Goal: Task Accomplishment & Management: Manage account settings

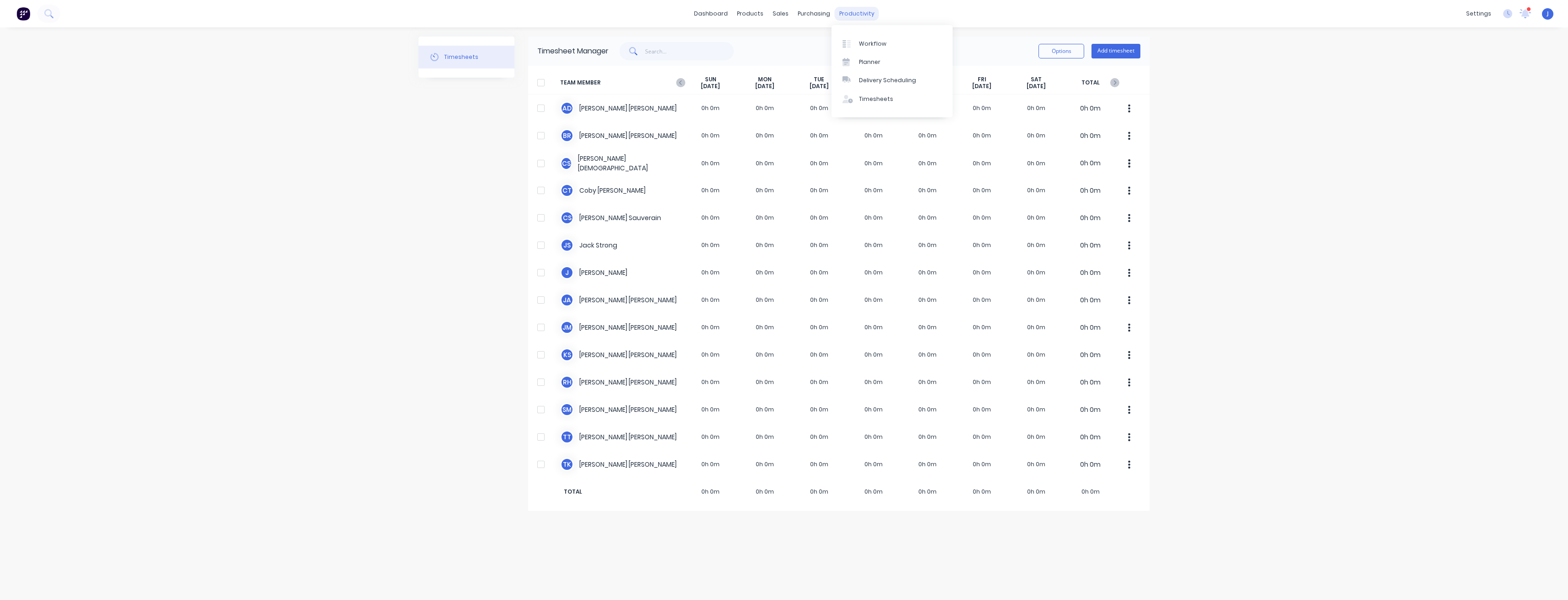
click at [853, 9] on div "productivity" at bounding box center [856, 13] width 45 height 13
click at [868, 58] on div "Planner" at bounding box center [870, 62] width 22 height 9
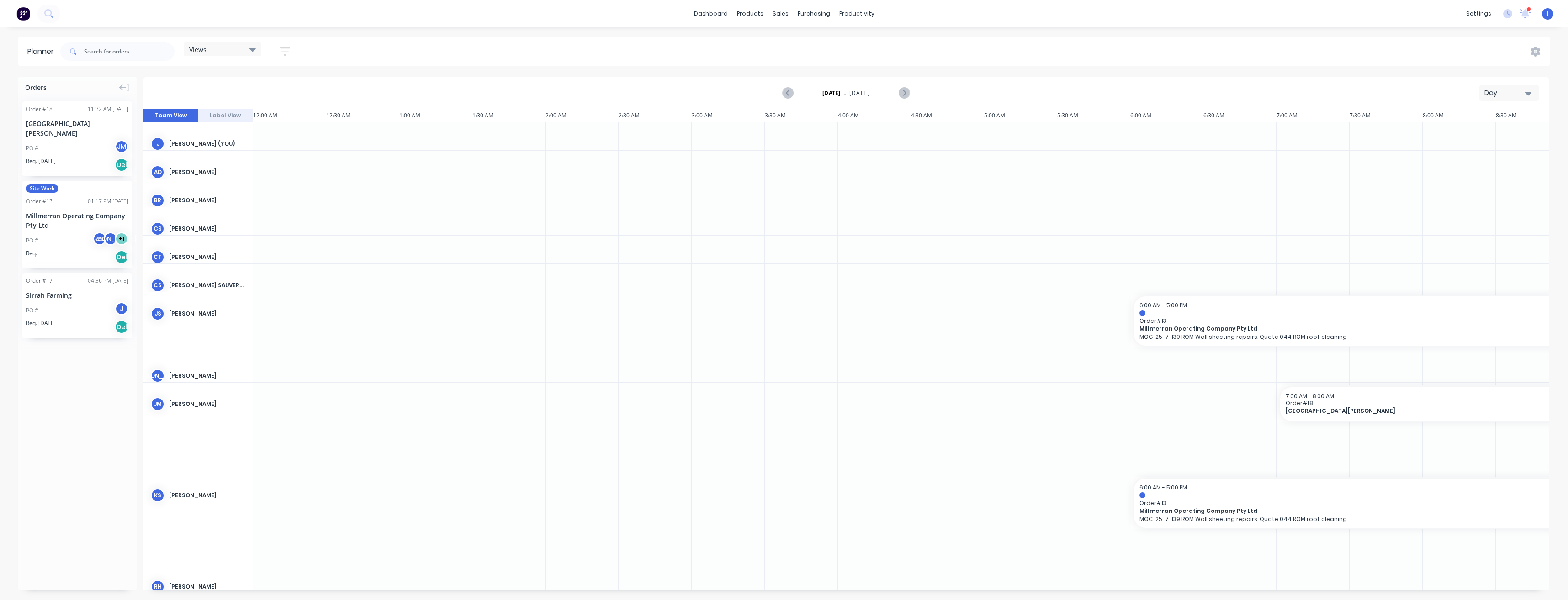
scroll to position [0, 1609]
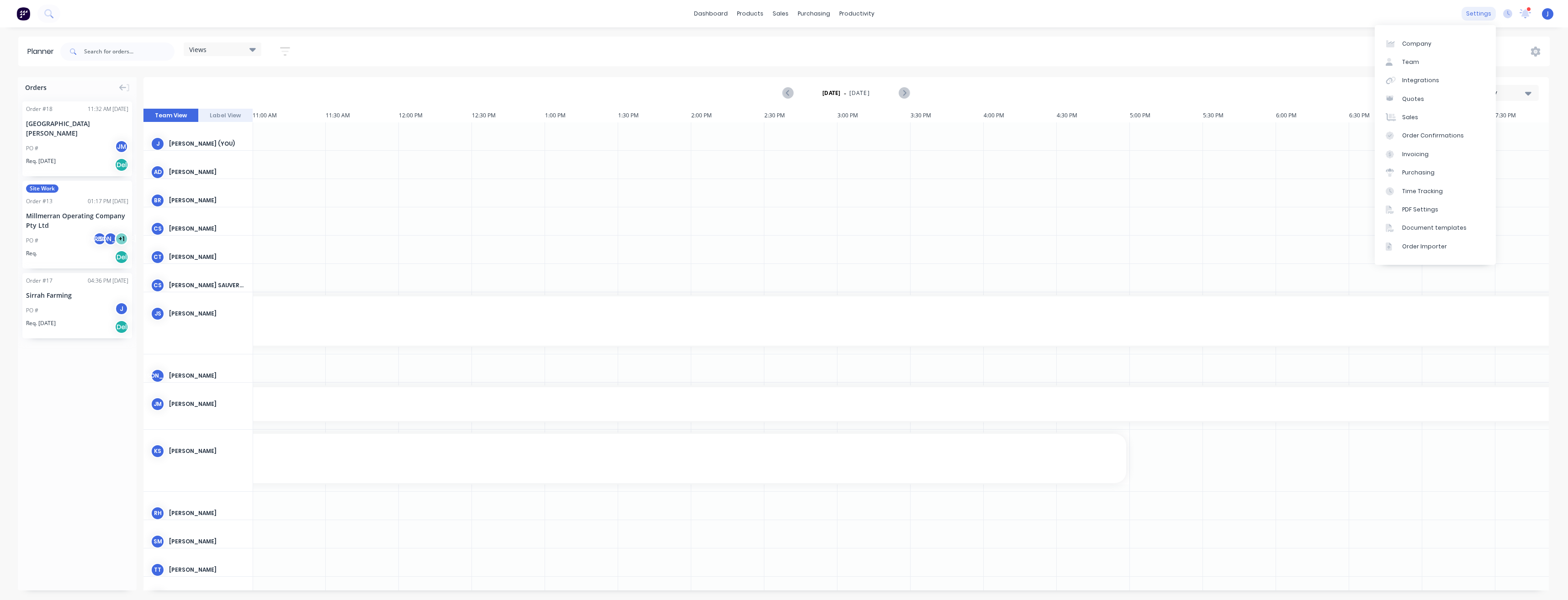
click at [1476, 18] on div "settings" at bounding box center [1478, 13] width 34 height 13
click at [1478, 14] on div "settings" at bounding box center [1478, 13] width 34 height 13
click at [765, 42] on div "Product Catalogue" at bounding box center [790, 44] width 56 height 9
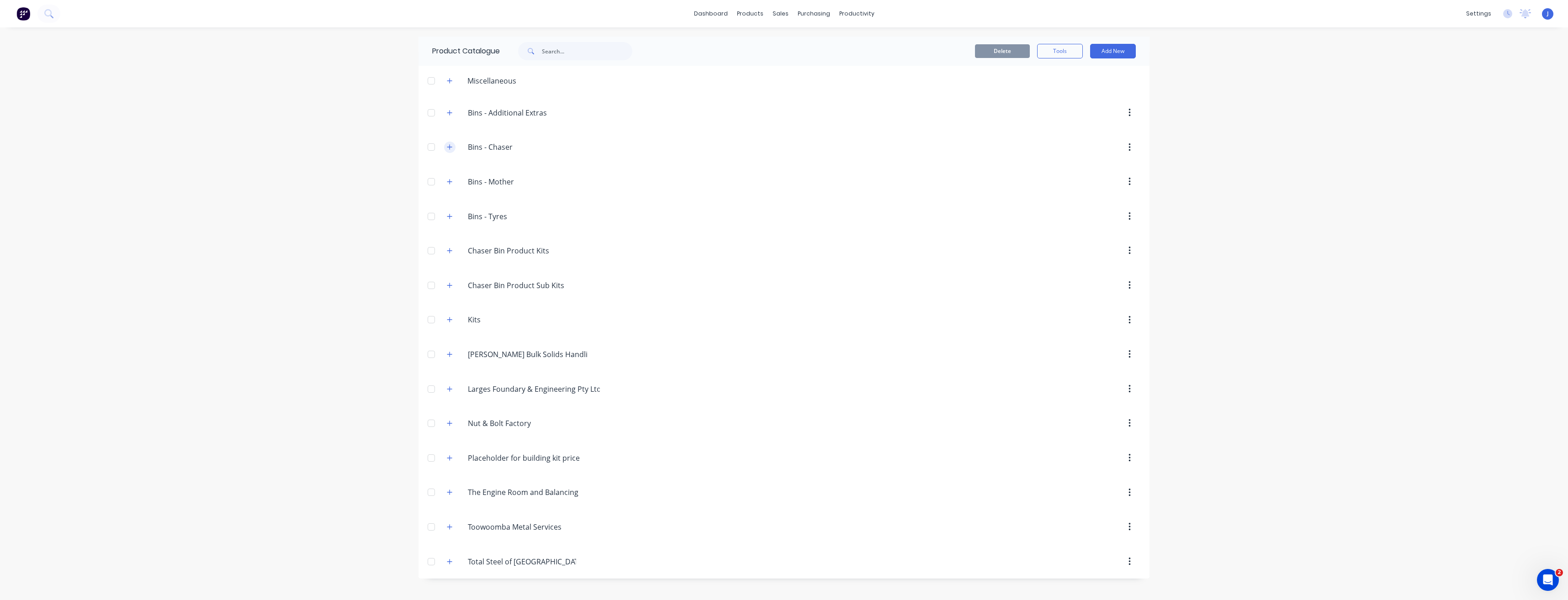
click at [448, 147] on icon "button" at bounding box center [450, 147] width 5 height 5
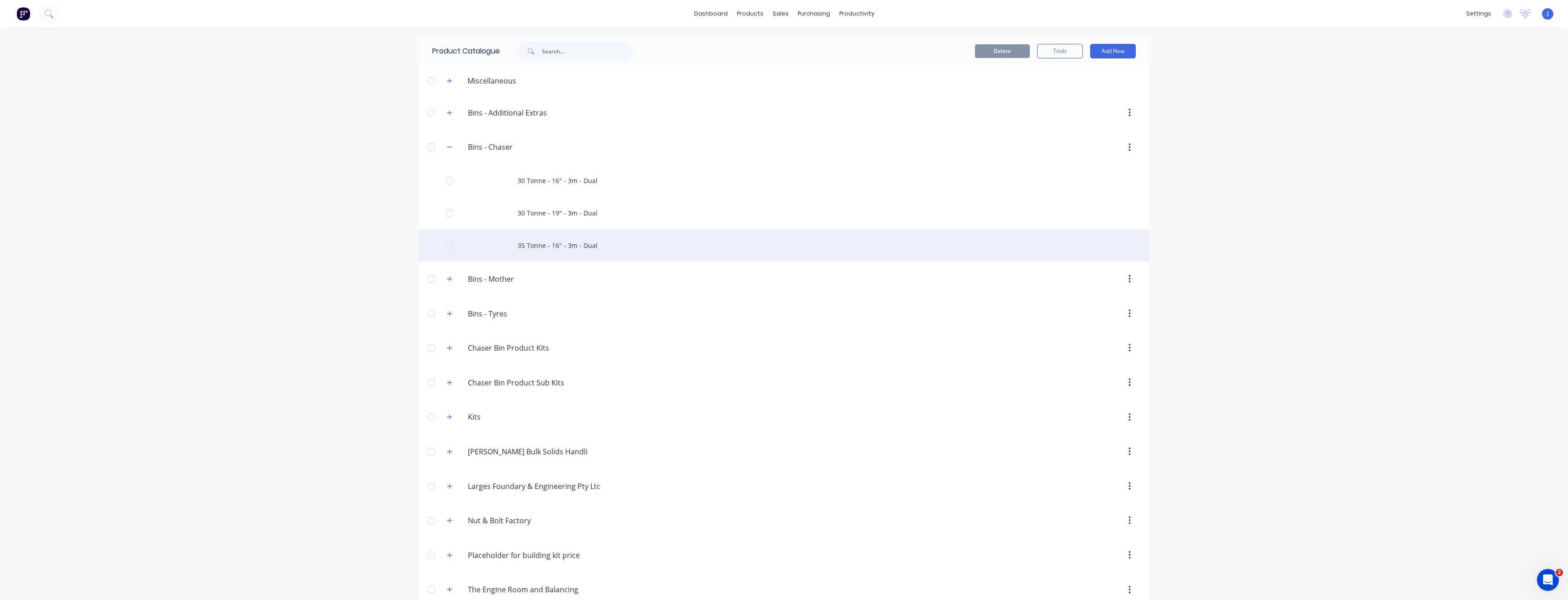
click at [447, 247] on div at bounding box center [449, 245] width 18 height 18
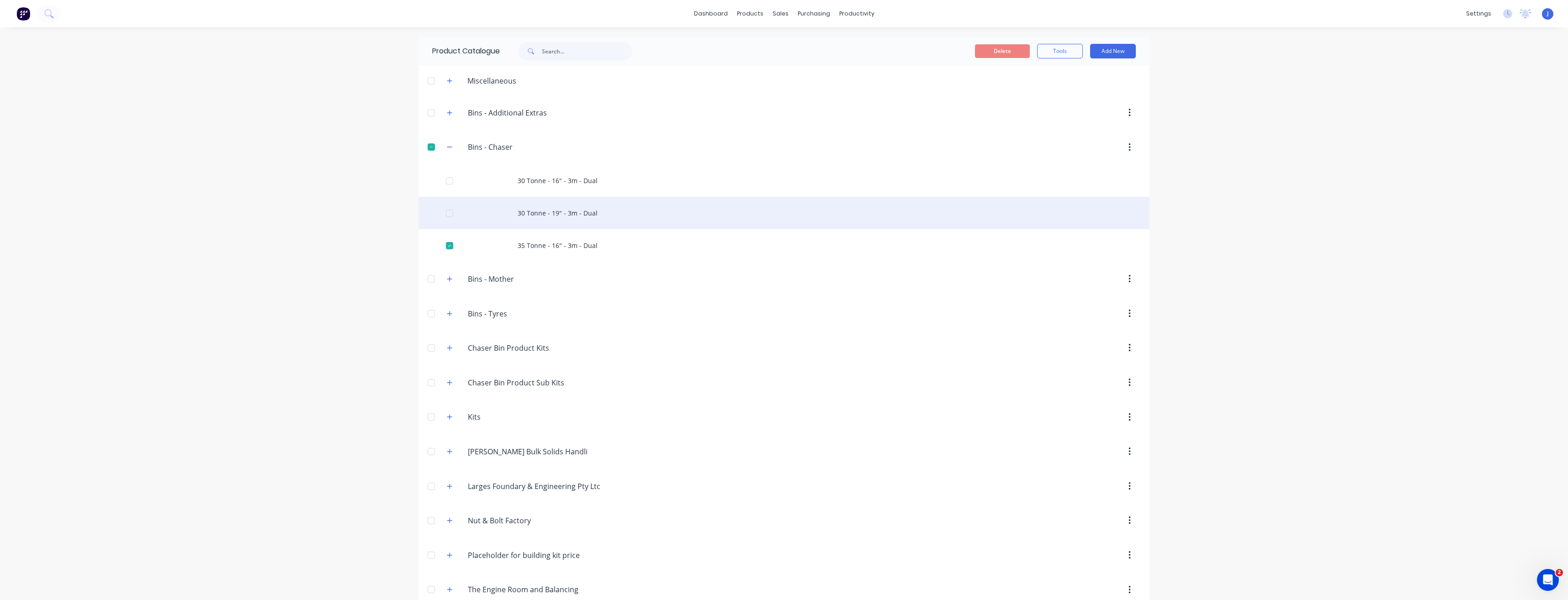
click at [447, 215] on div at bounding box center [449, 212] width 18 height 18
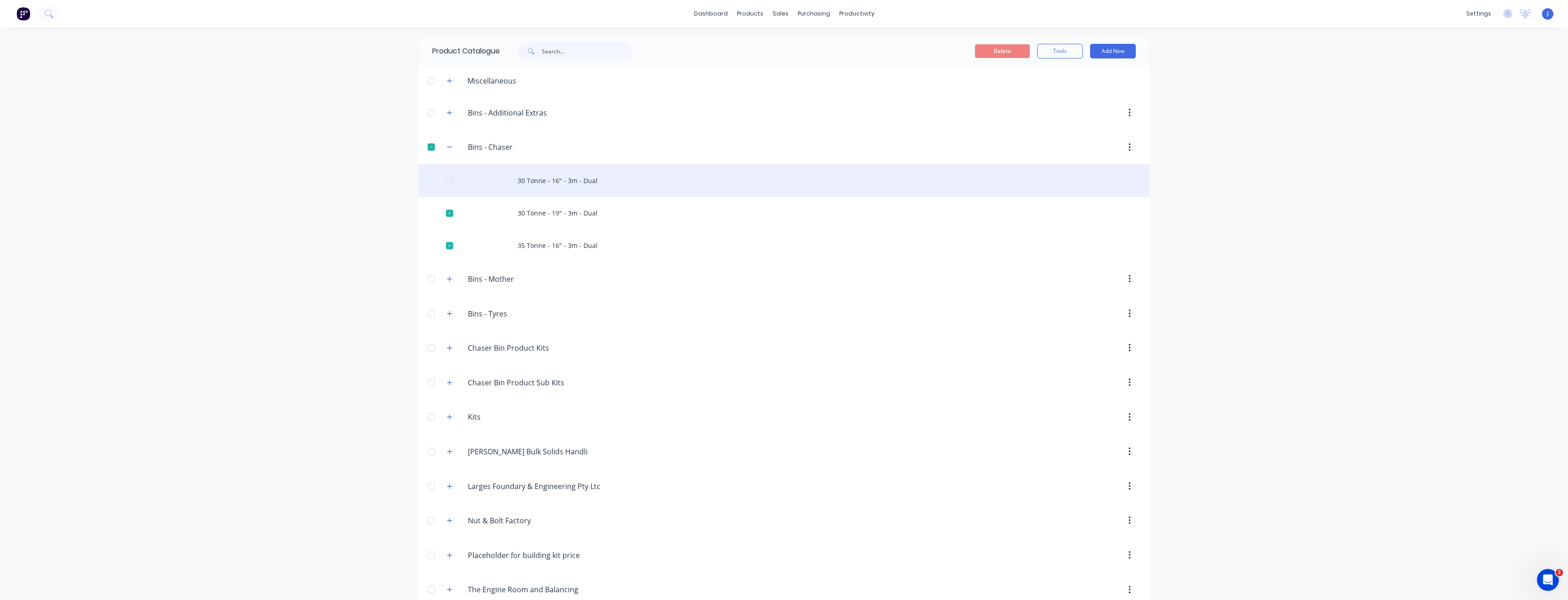
click at [447, 181] on div at bounding box center [449, 180] width 18 height 18
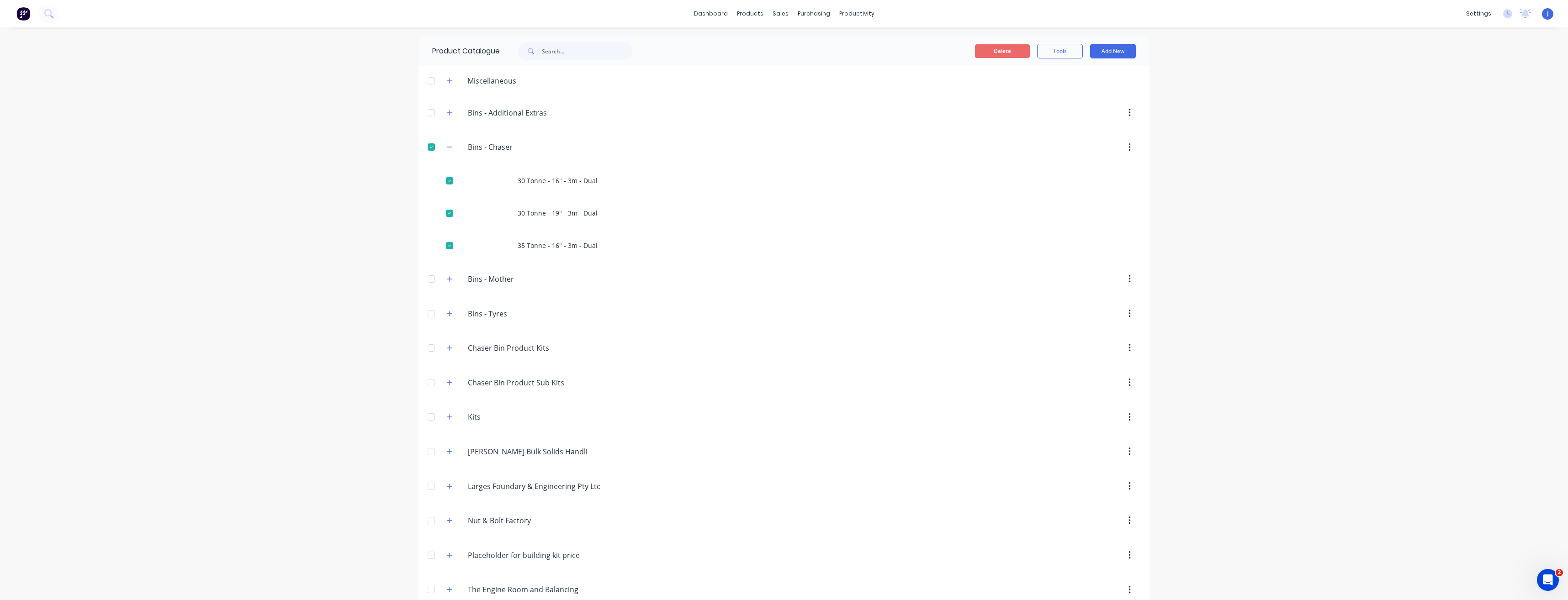
click at [992, 53] on button "Delete" at bounding box center [1002, 51] width 55 height 13
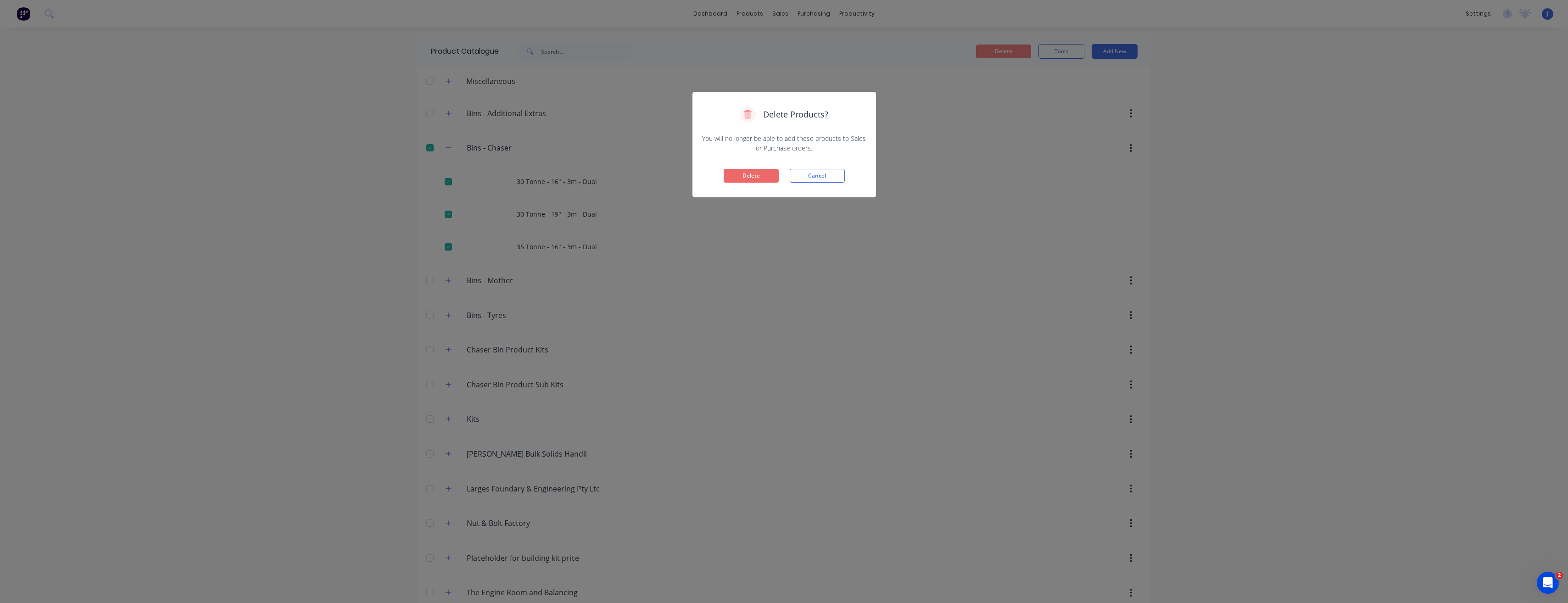
click at [769, 174] on button "Delete" at bounding box center [751, 175] width 55 height 13
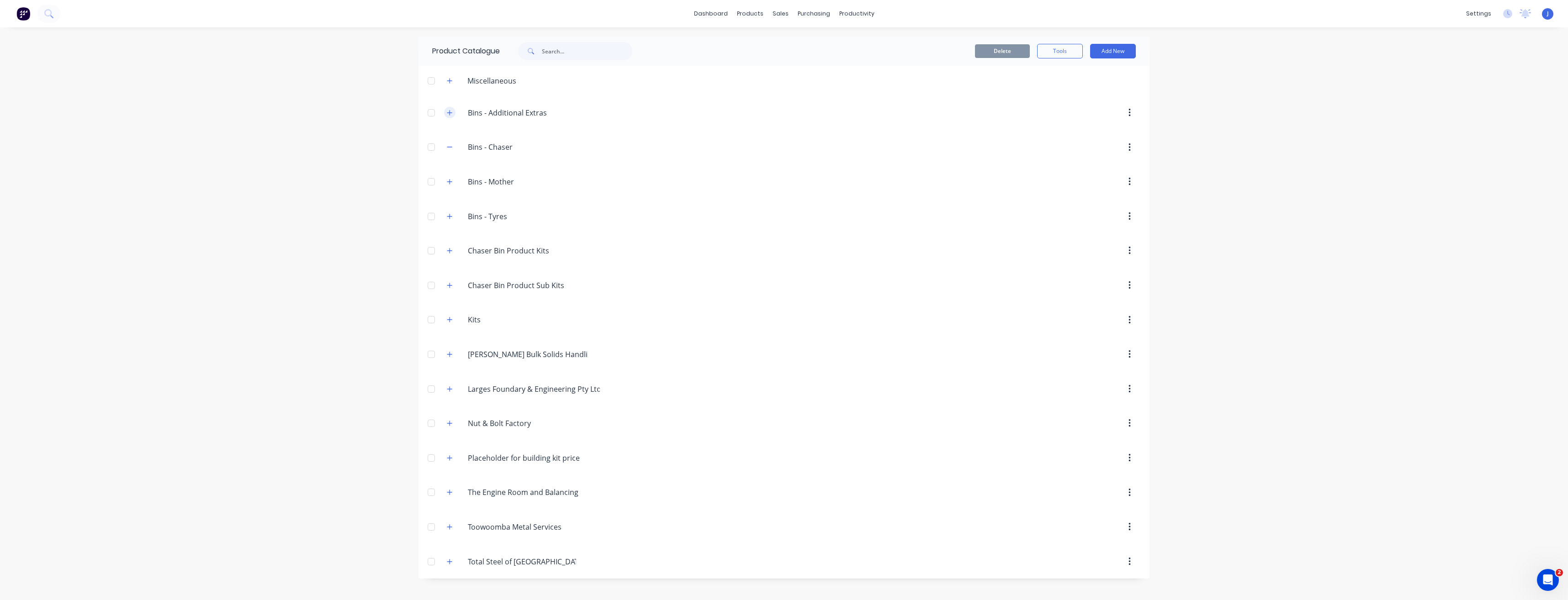
click at [447, 111] on icon "button" at bounding box center [450, 112] width 6 height 7
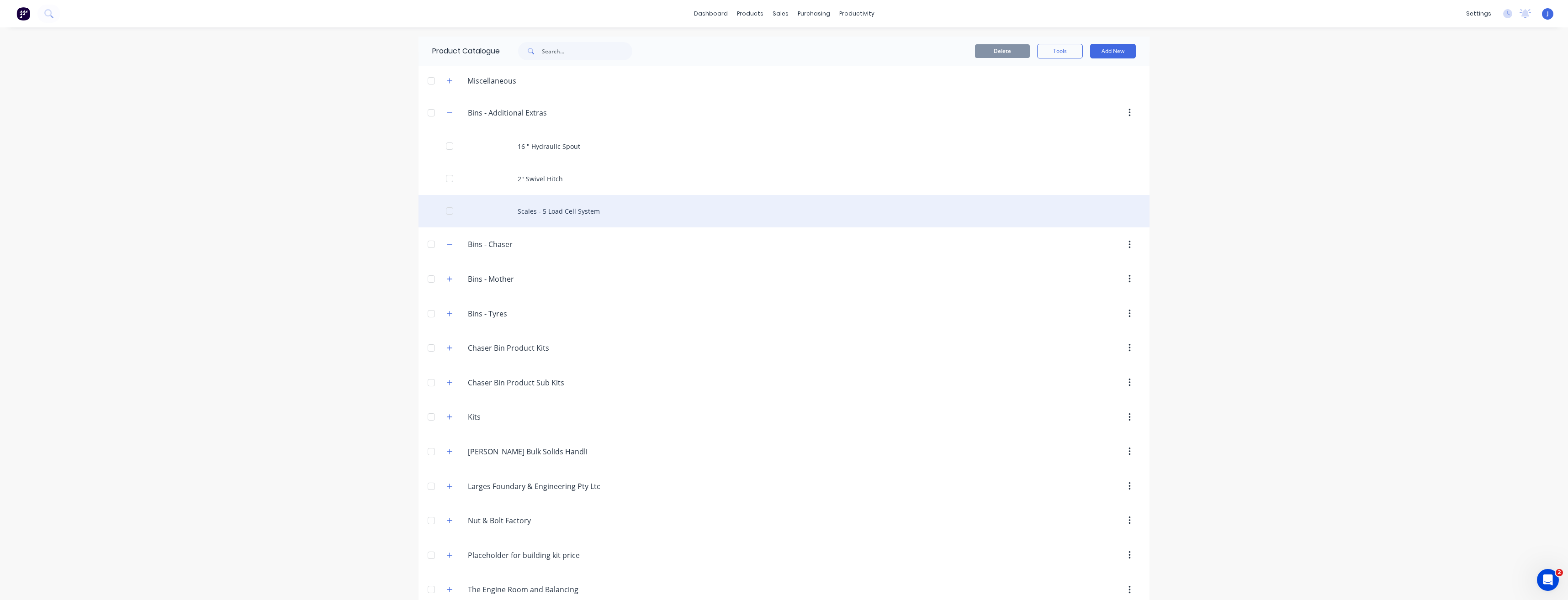
click at [448, 211] on div at bounding box center [449, 210] width 18 height 18
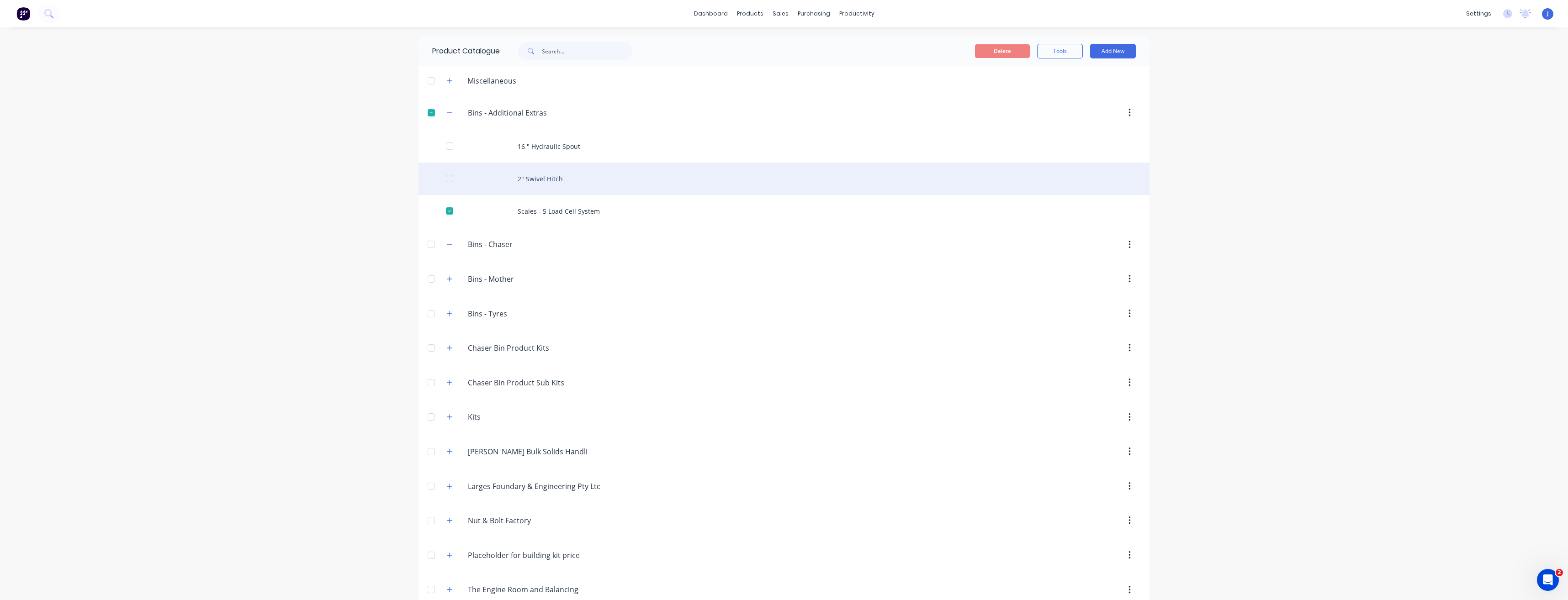
click at [446, 180] on div at bounding box center [449, 178] width 18 height 18
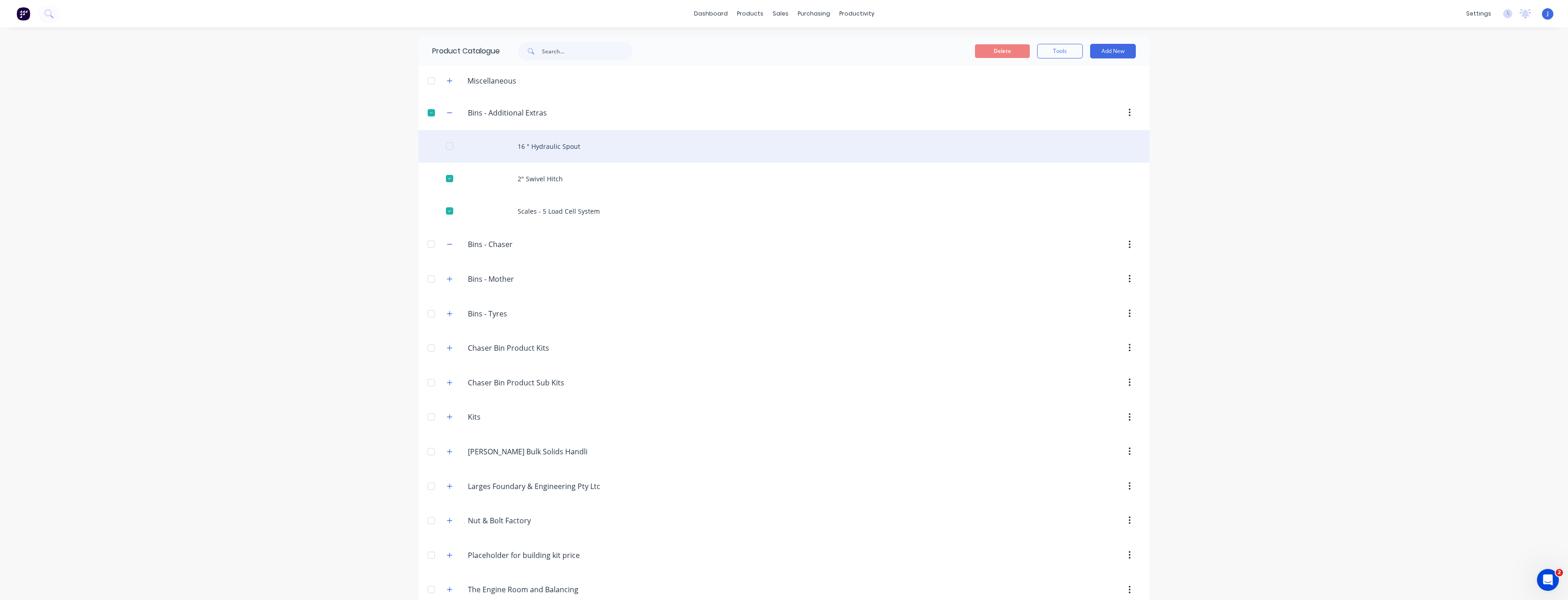
click at [445, 147] on div at bounding box center [449, 146] width 18 height 18
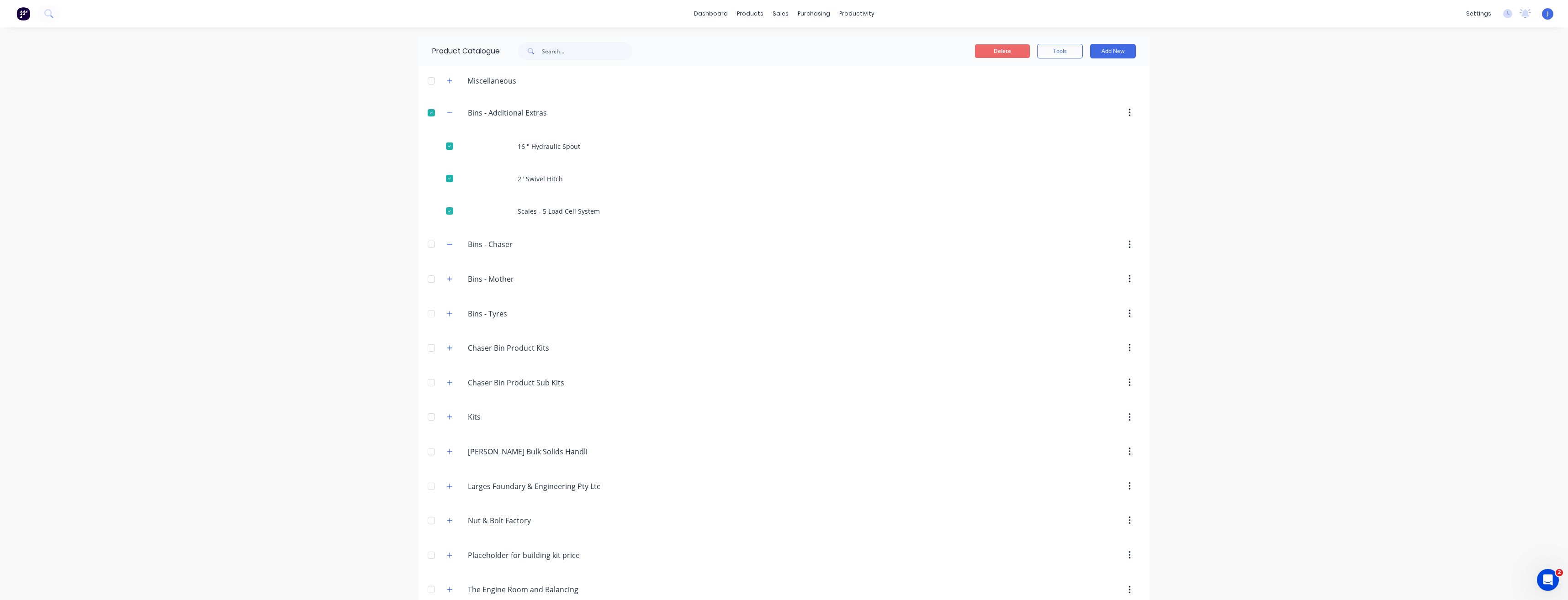
click at [991, 51] on button "Delete" at bounding box center [1002, 51] width 55 height 13
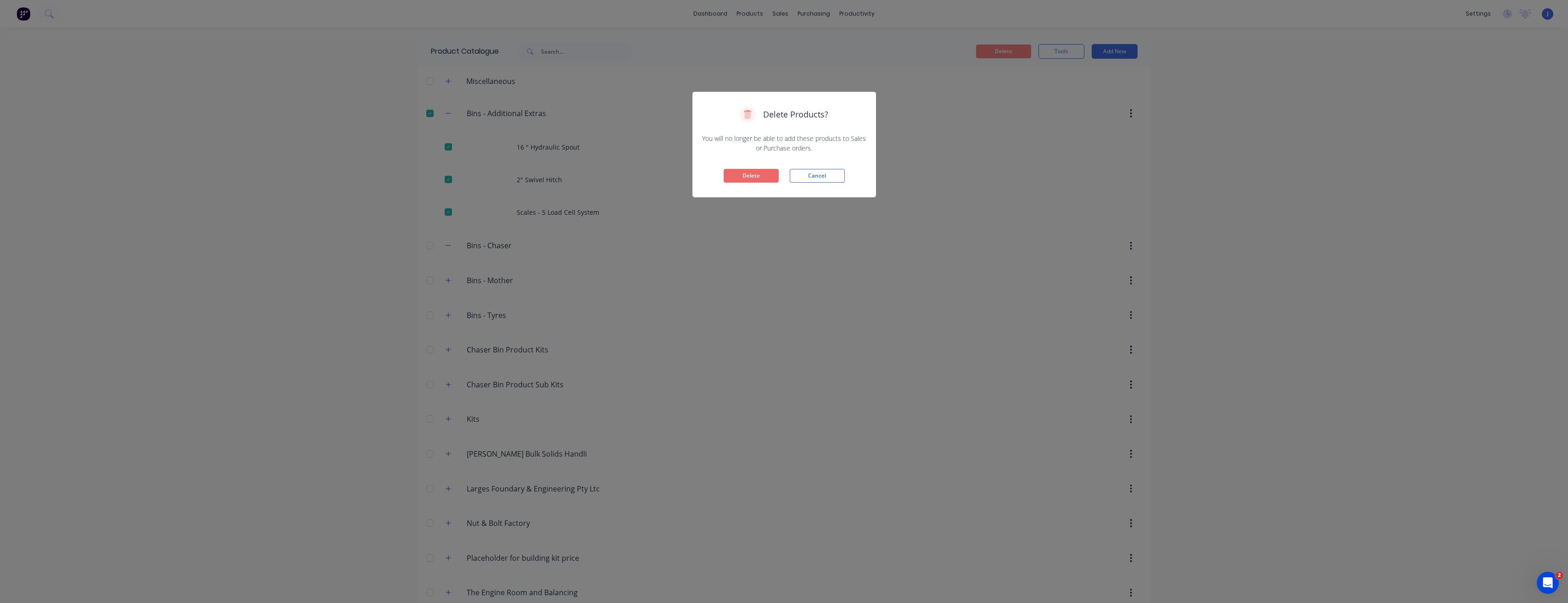
click at [775, 176] on button "Delete" at bounding box center [751, 175] width 55 height 13
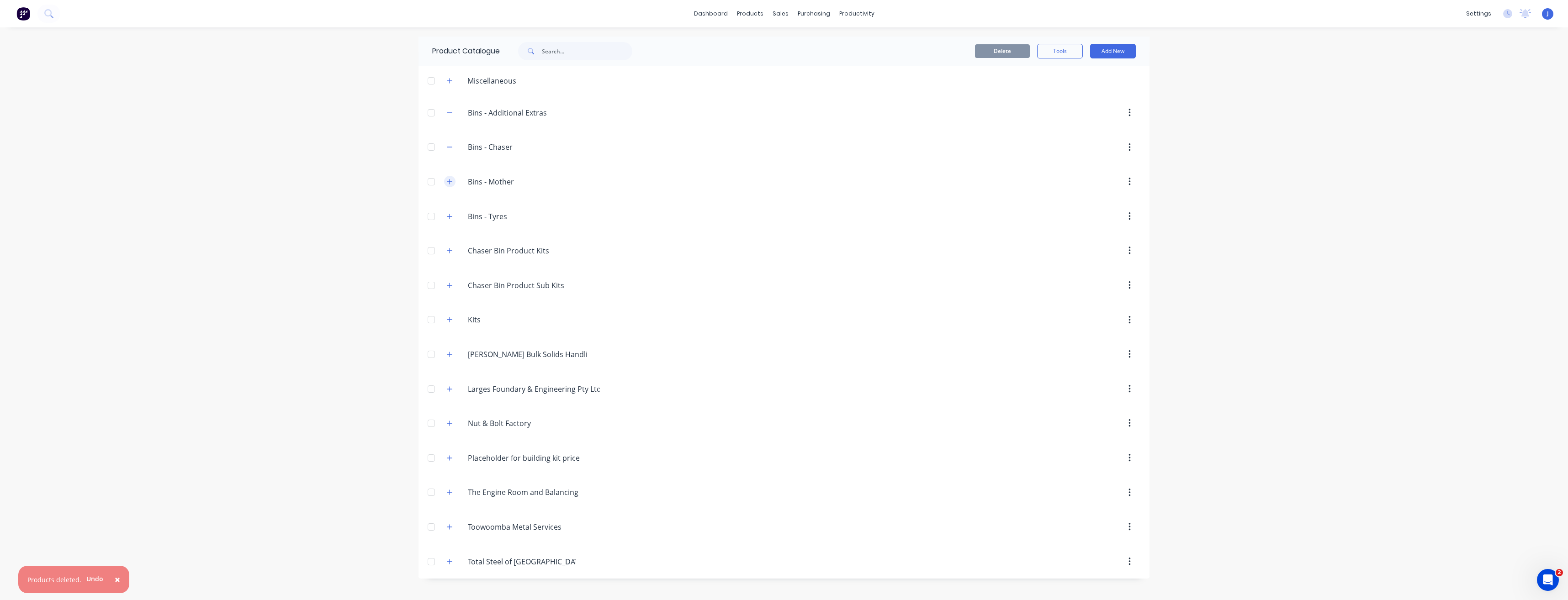
click at [446, 180] on button "button" at bounding box center [450, 182] width 11 height 11
click at [447, 180] on icon "button" at bounding box center [450, 182] width 6 height 7
click at [452, 181] on icon "button" at bounding box center [450, 182] width 6 height 7
click at [450, 147] on icon "button" at bounding box center [450, 147] width 5 height 0
click at [451, 111] on icon "button" at bounding box center [450, 112] width 6 height 7
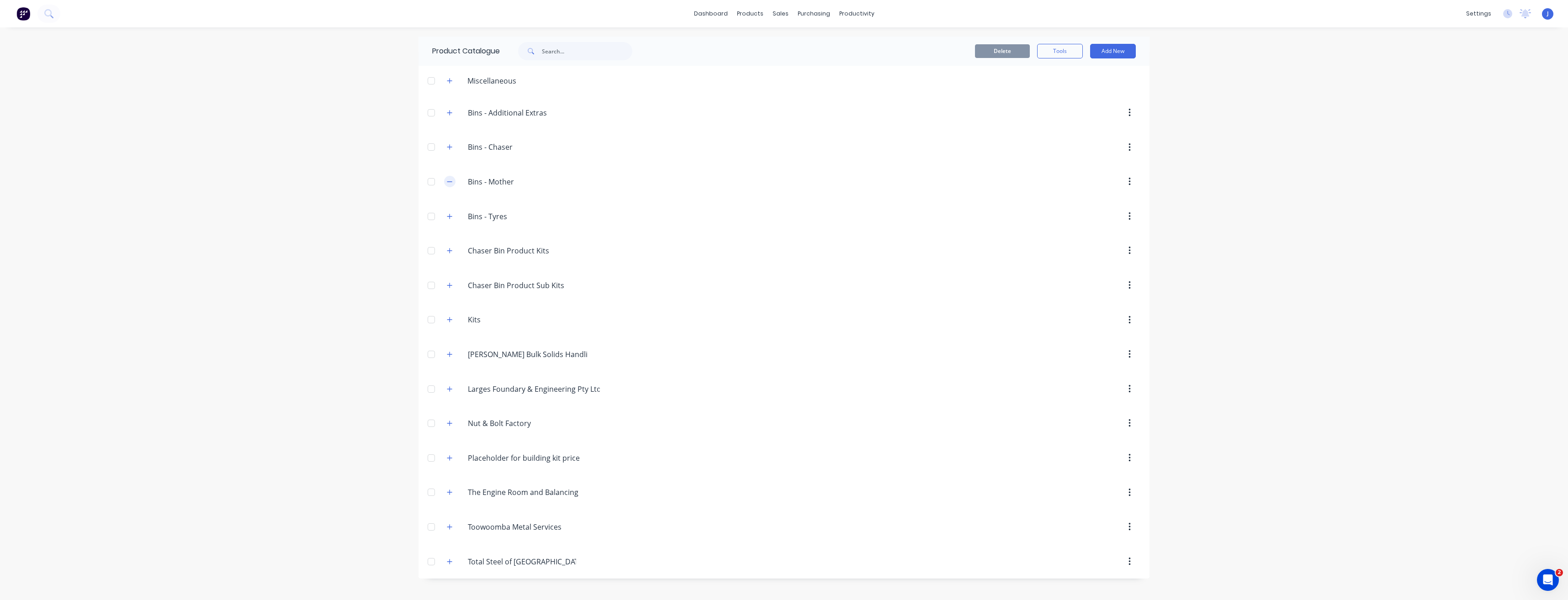
click at [451, 181] on icon "button" at bounding box center [450, 182] width 6 height 7
click at [452, 216] on icon "button" at bounding box center [450, 215] width 5 height 5
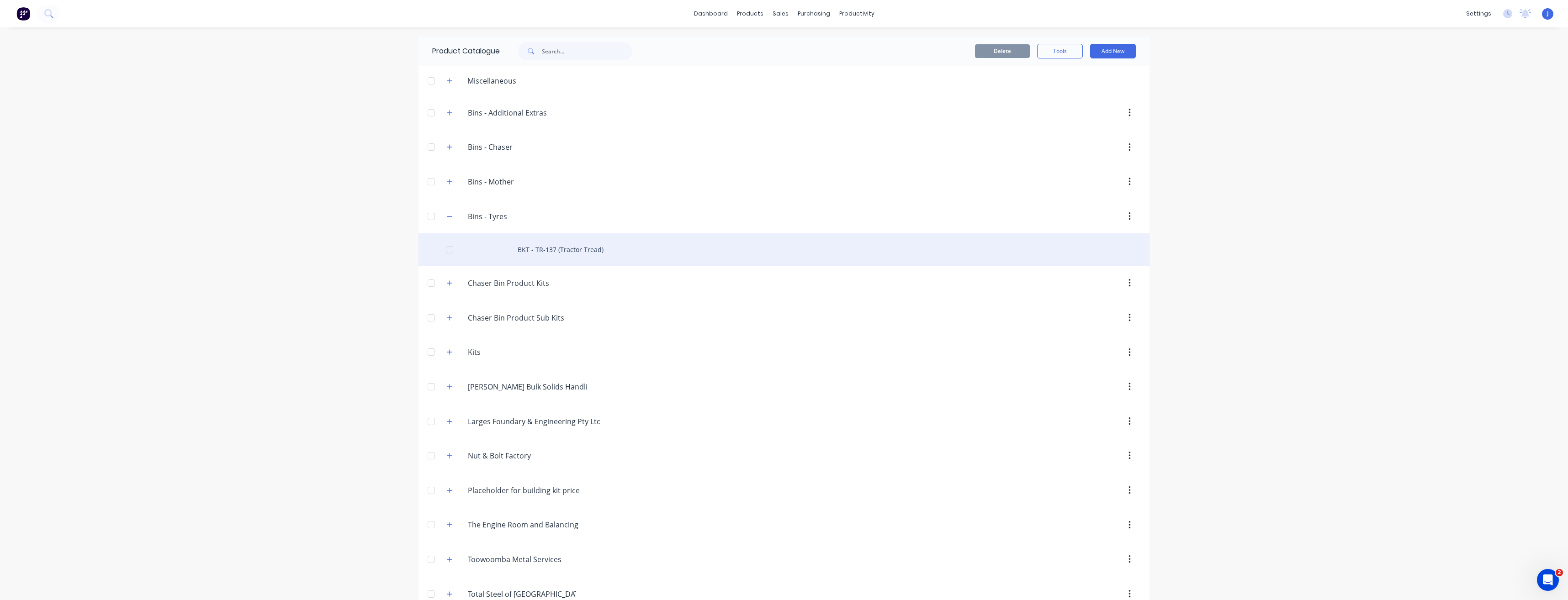
click at [448, 251] on div at bounding box center [449, 250] width 18 height 18
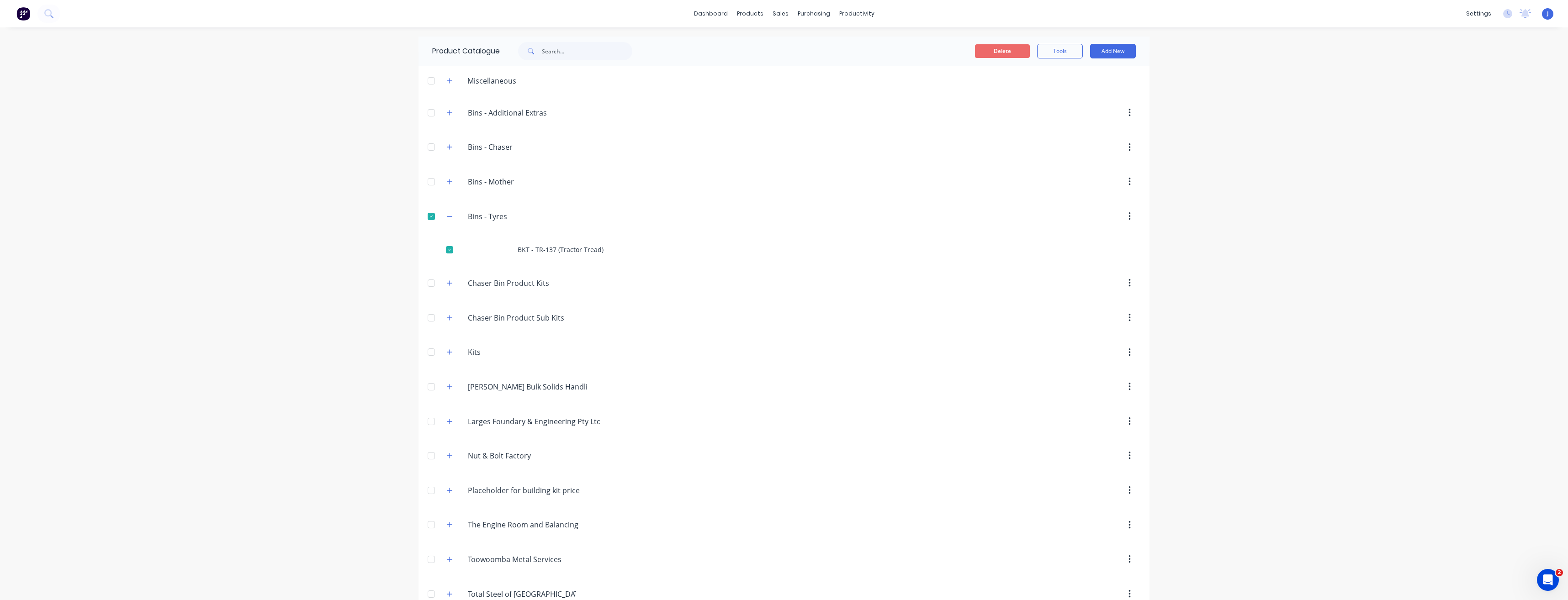
click at [1007, 51] on button "Delete" at bounding box center [1002, 51] width 55 height 13
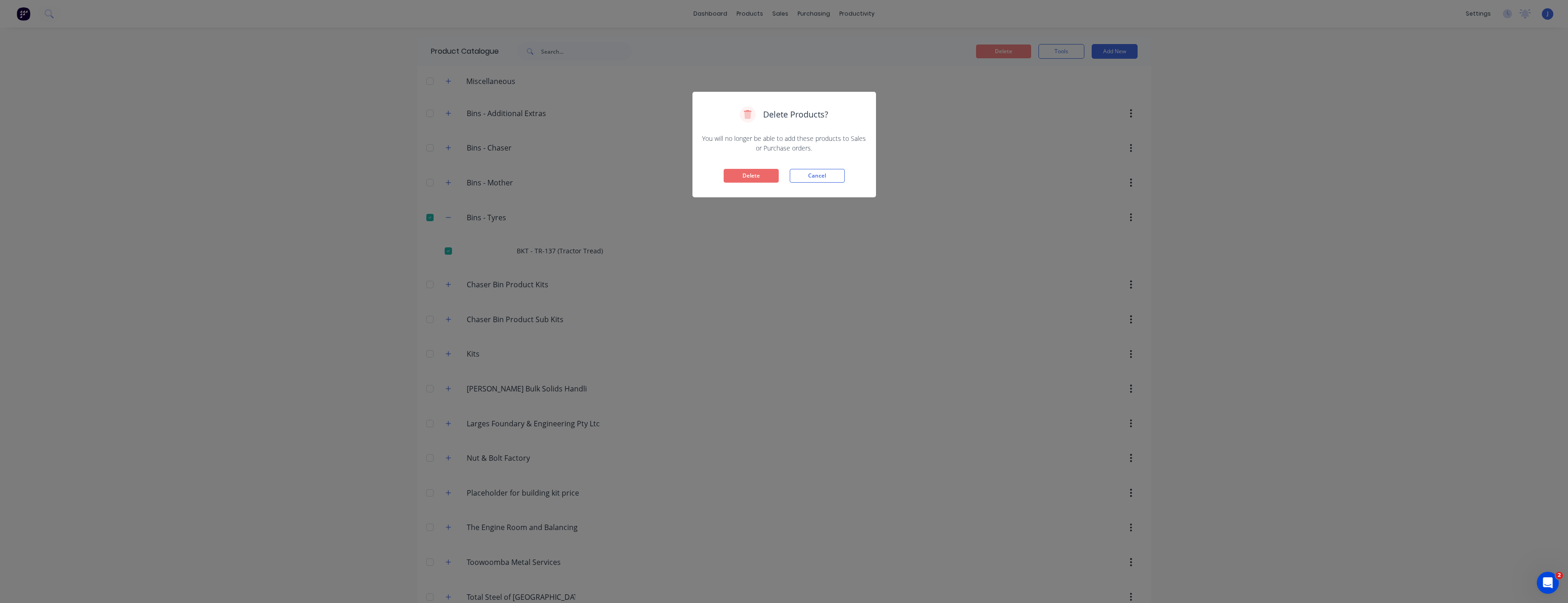
click at [762, 170] on button "Delete" at bounding box center [751, 175] width 55 height 13
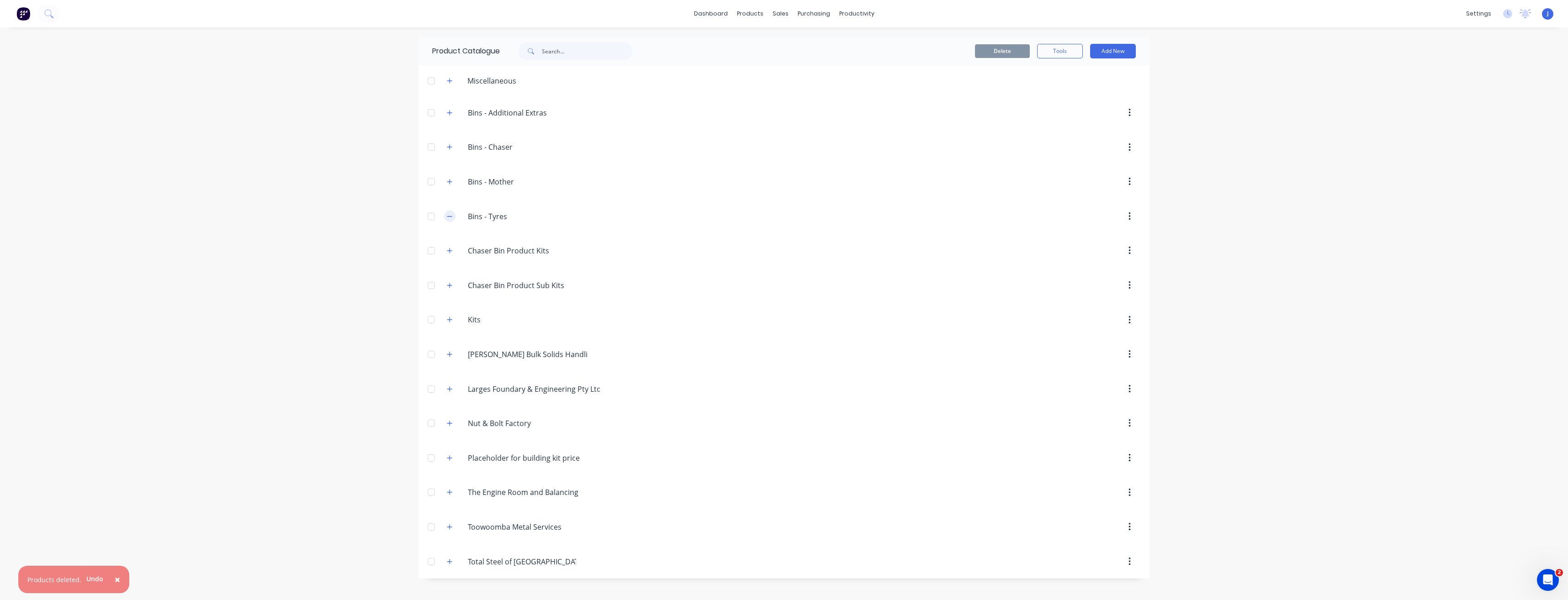
click at [452, 217] on icon "button" at bounding box center [450, 216] width 6 height 7
click at [449, 217] on icon "button" at bounding box center [450, 216] width 6 height 7
click at [453, 253] on button "button" at bounding box center [450, 251] width 11 height 11
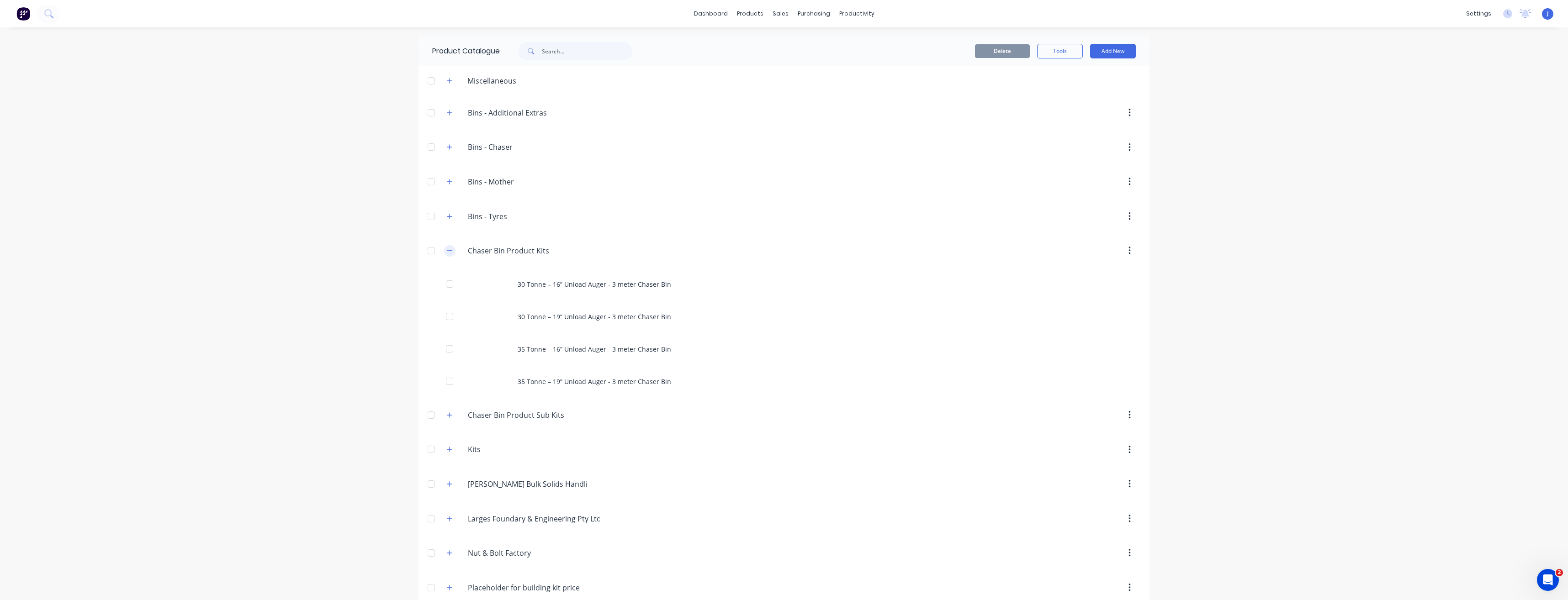
click at [444, 250] on button "button" at bounding box center [450, 251] width 11 height 11
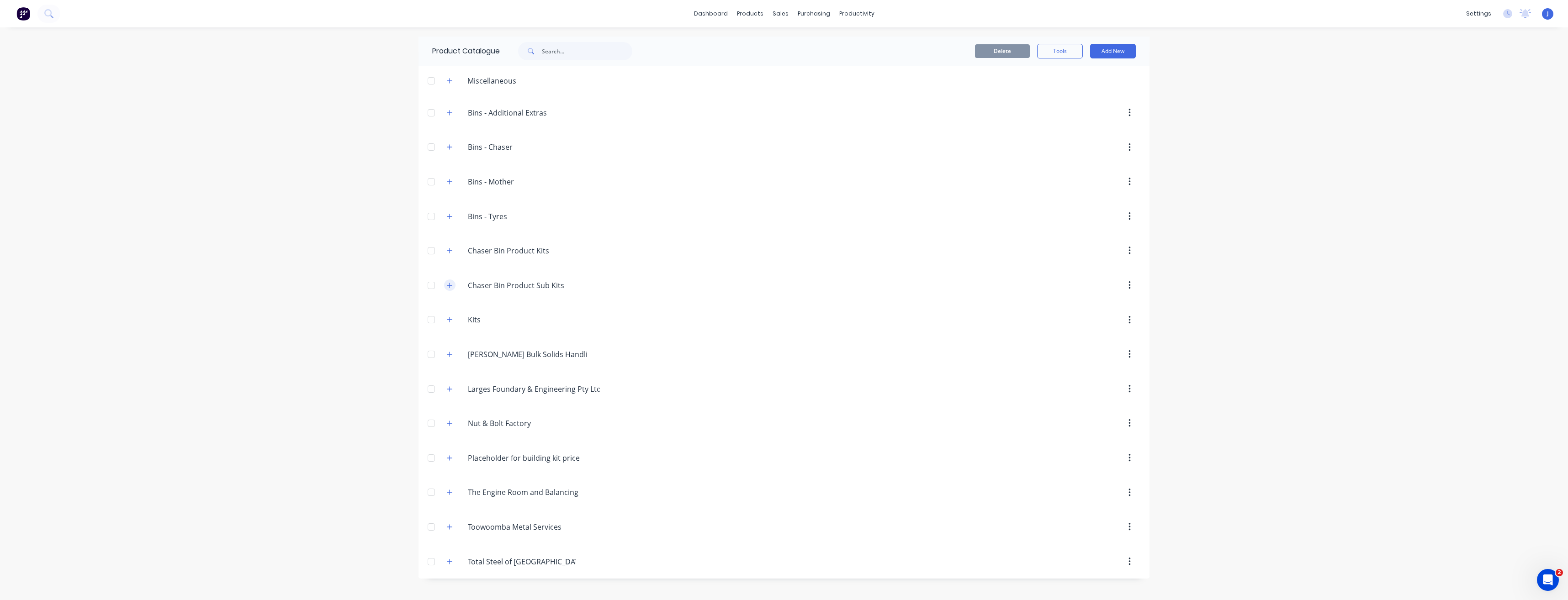
click at [454, 287] on button "button" at bounding box center [450, 286] width 11 height 11
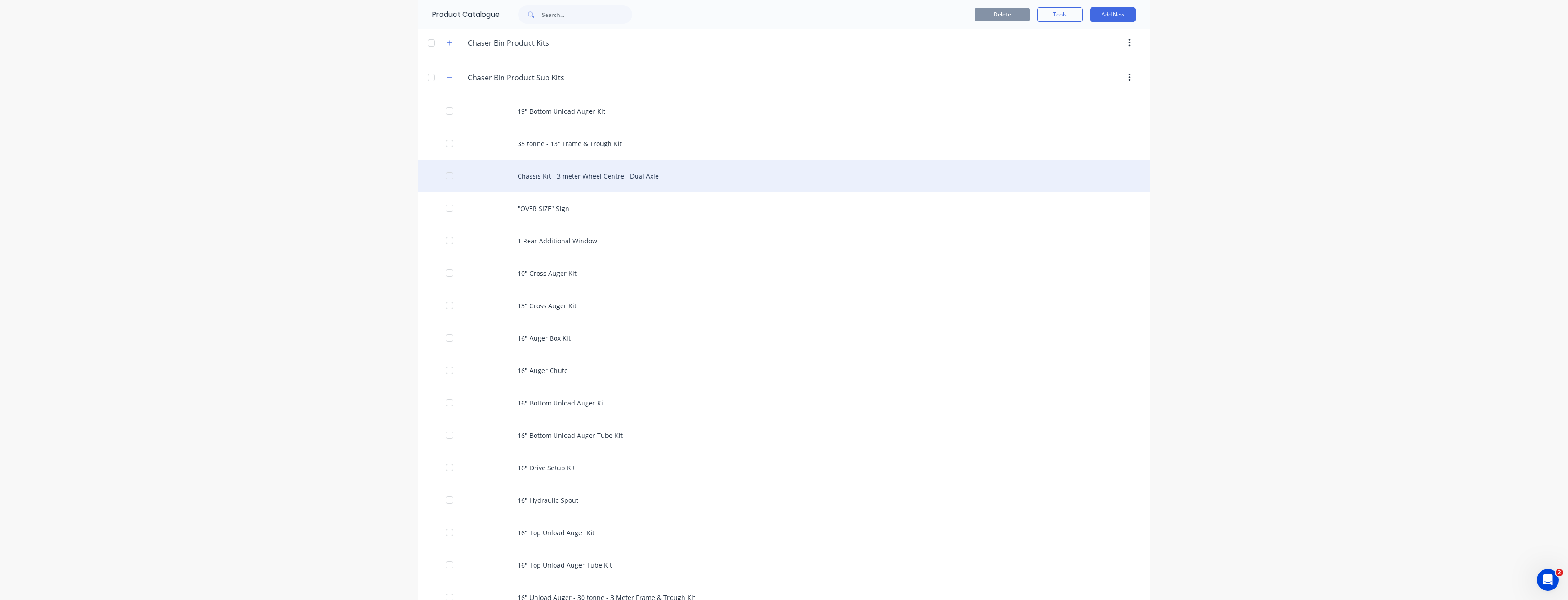
scroll to position [274, 0]
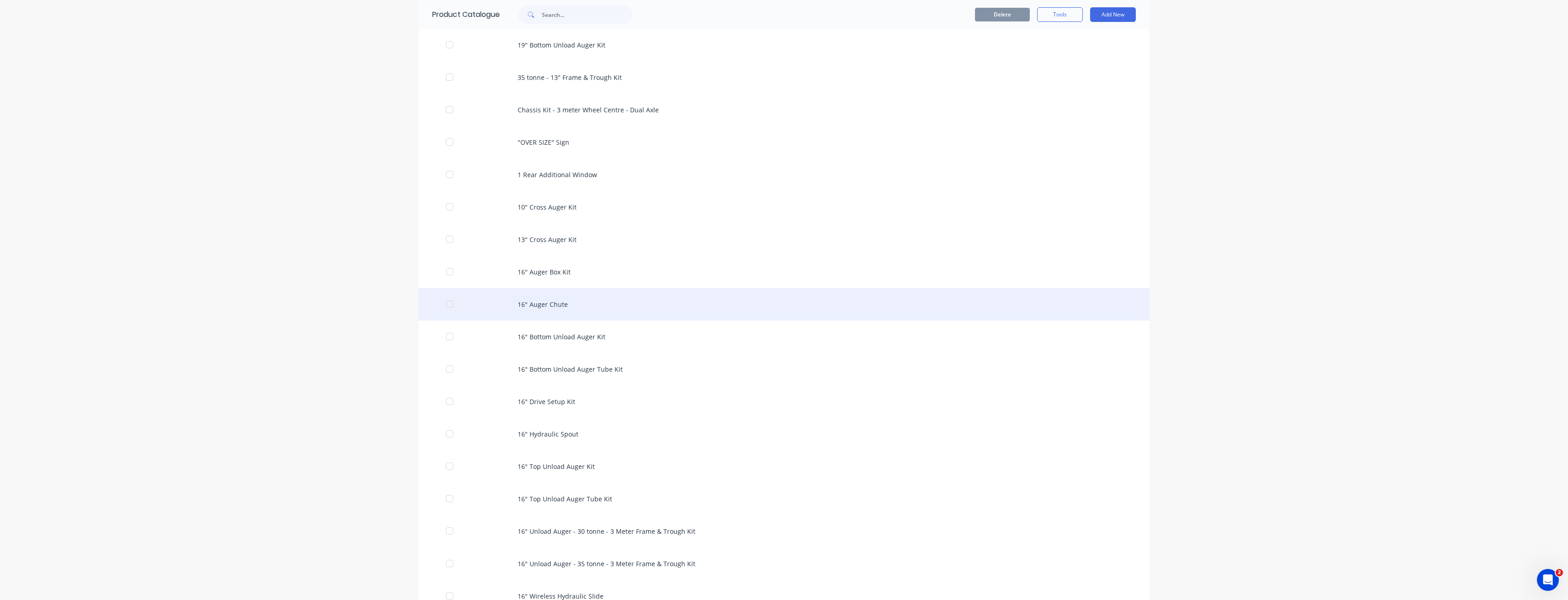
click at [445, 306] on div at bounding box center [449, 304] width 18 height 18
click at [448, 301] on div at bounding box center [449, 304] width 18 height 18
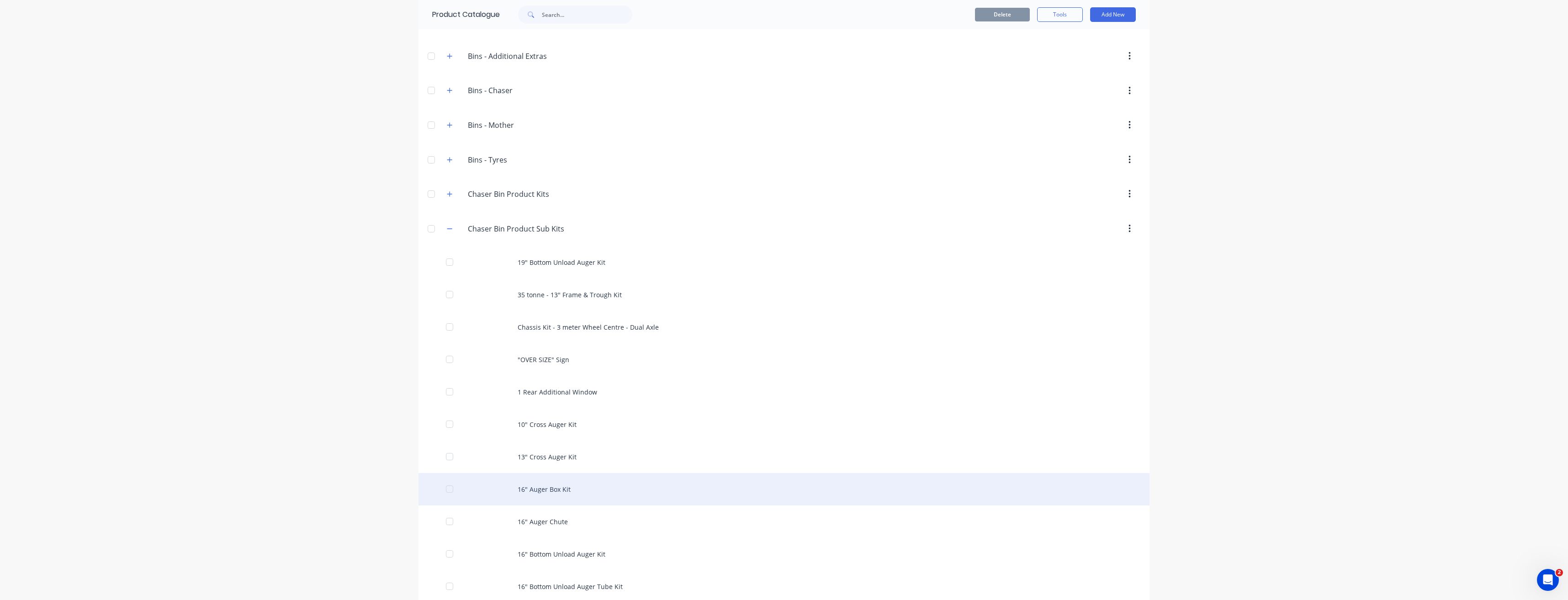
scroll to position [0, 0]
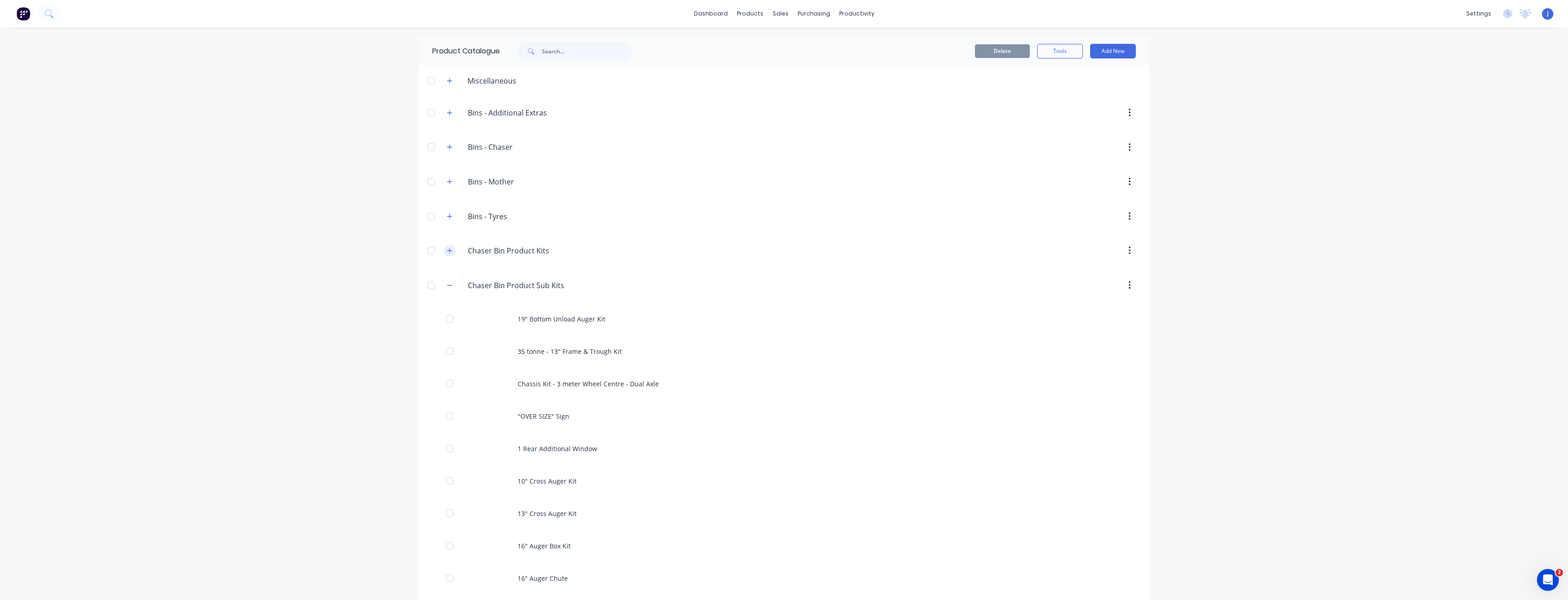
click at [447, 252] on icon "button" at bounding box center [450, 250] width 6 height 7
click at [1399, 179] on div "dashboard products sales purchasing productivity dashboard products Product Cat…" at bounding box center [784, 300] width 1568 height 600
click at [801, 63] on div "Customers" at bounding box center [809, 62] width 33 height 9
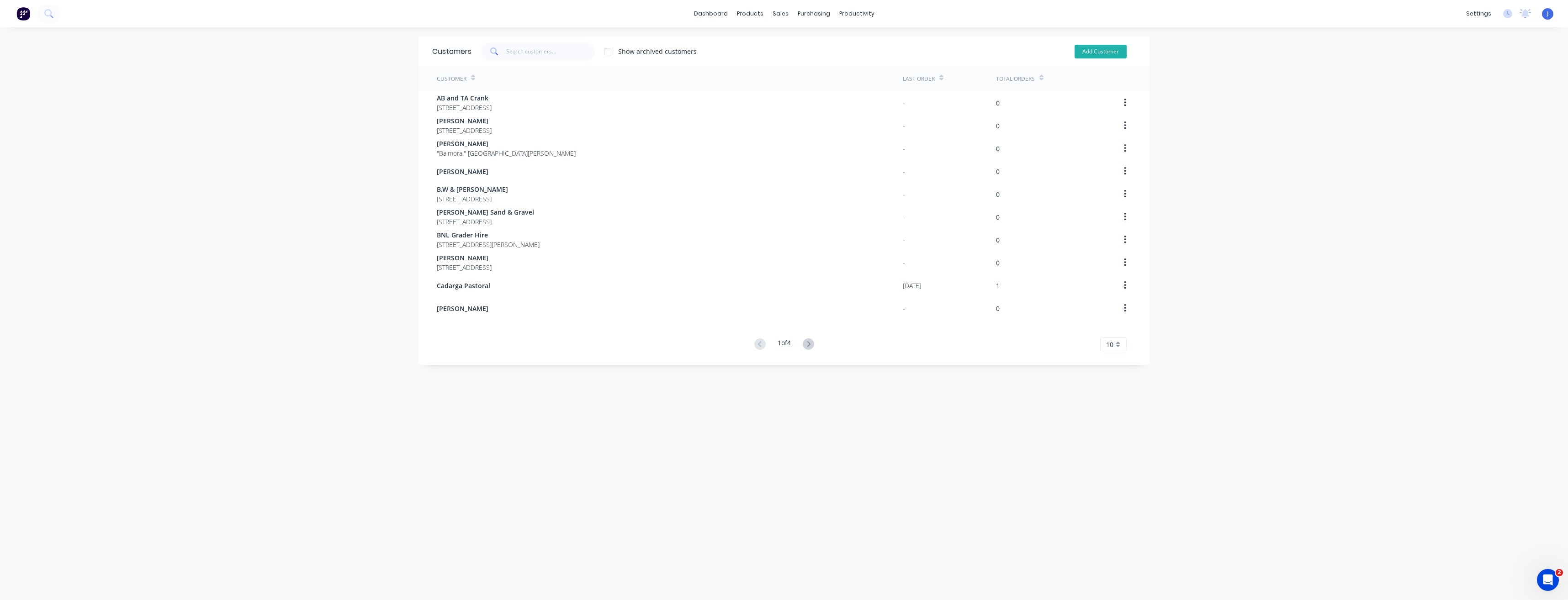
click at [1095, 52] on button "Add Customer" at bounding box center [1100, 51] width 52 height 13
select select "AU"
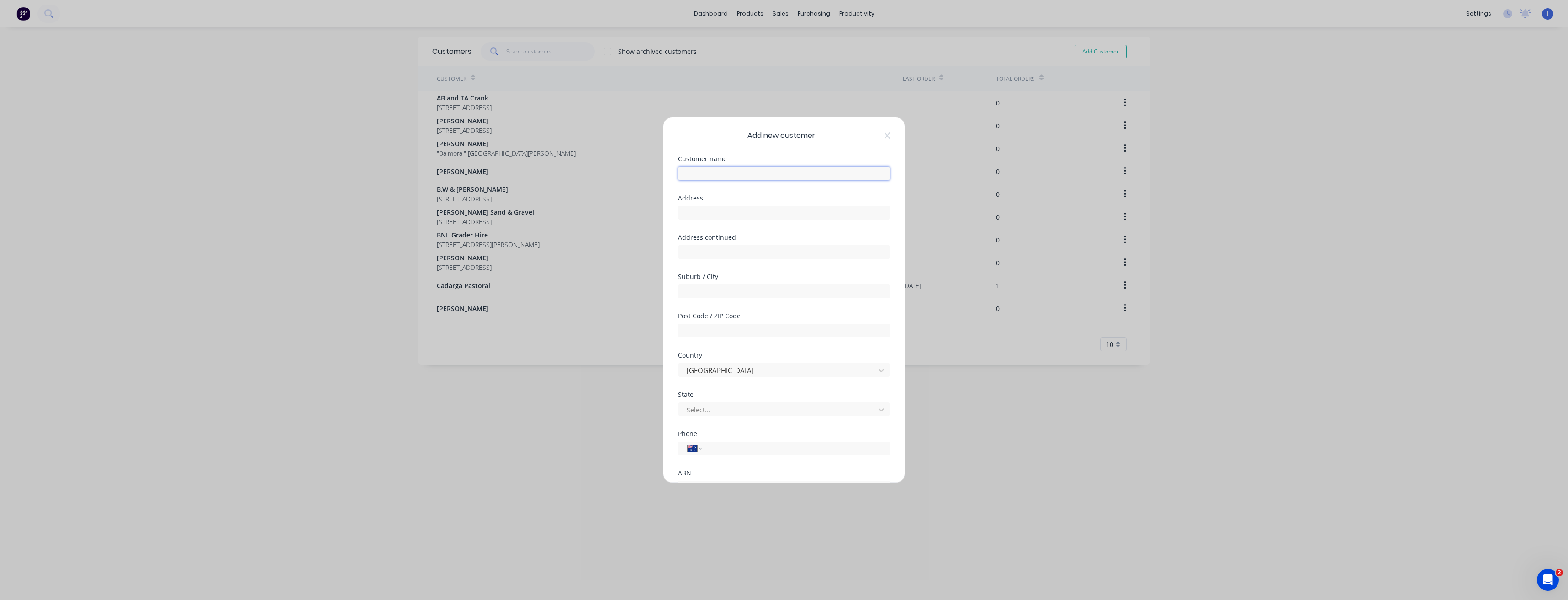
click at [698, 168] on input "text" at bounding box center [784, 173] width 212 height 13
type input "Workshop Misc"
click at [681, 438] on div at bounding box center [681, 435] width 18 height 18
click at [757, 466] on button "Save" at bounding box center [754, 462] width 50 height 14
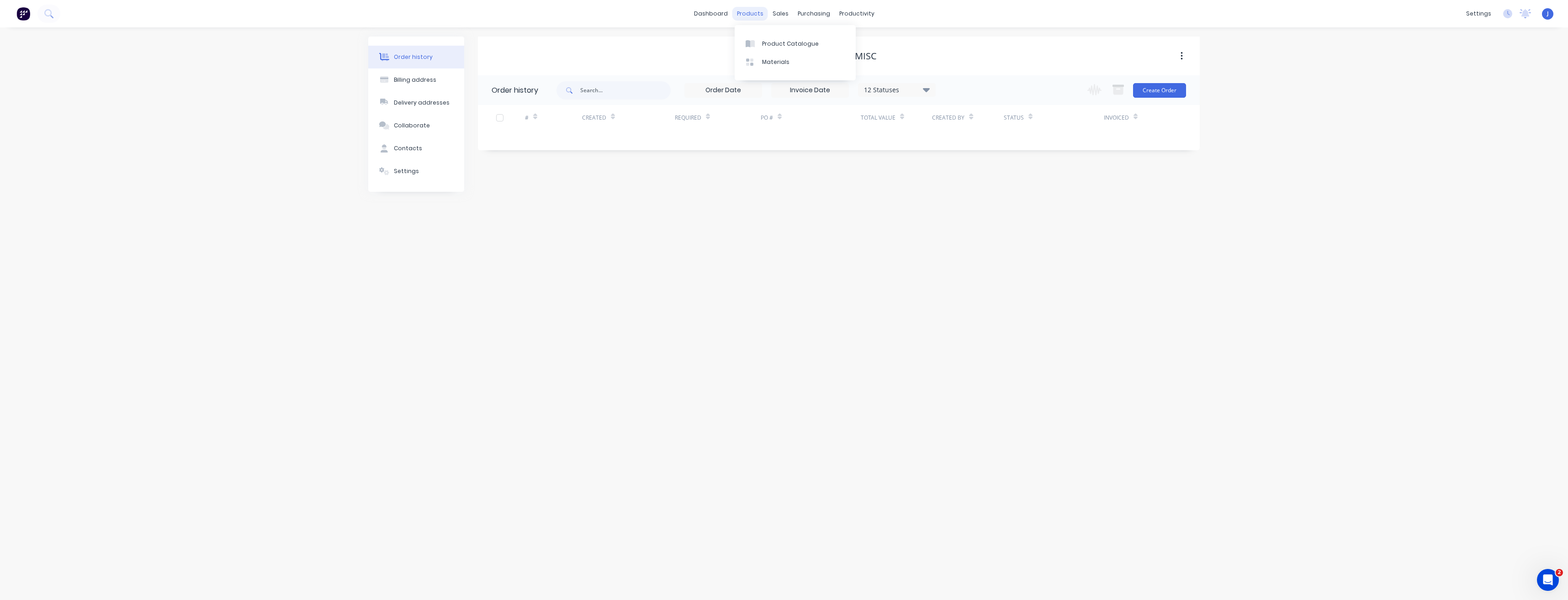
click at [754, 15] on div "products" at bounding box center [750, 13] width 35 height 13
click at [763, 40] on div "Product Catalogue" at bounding box center [790, 44] width 56 height 9
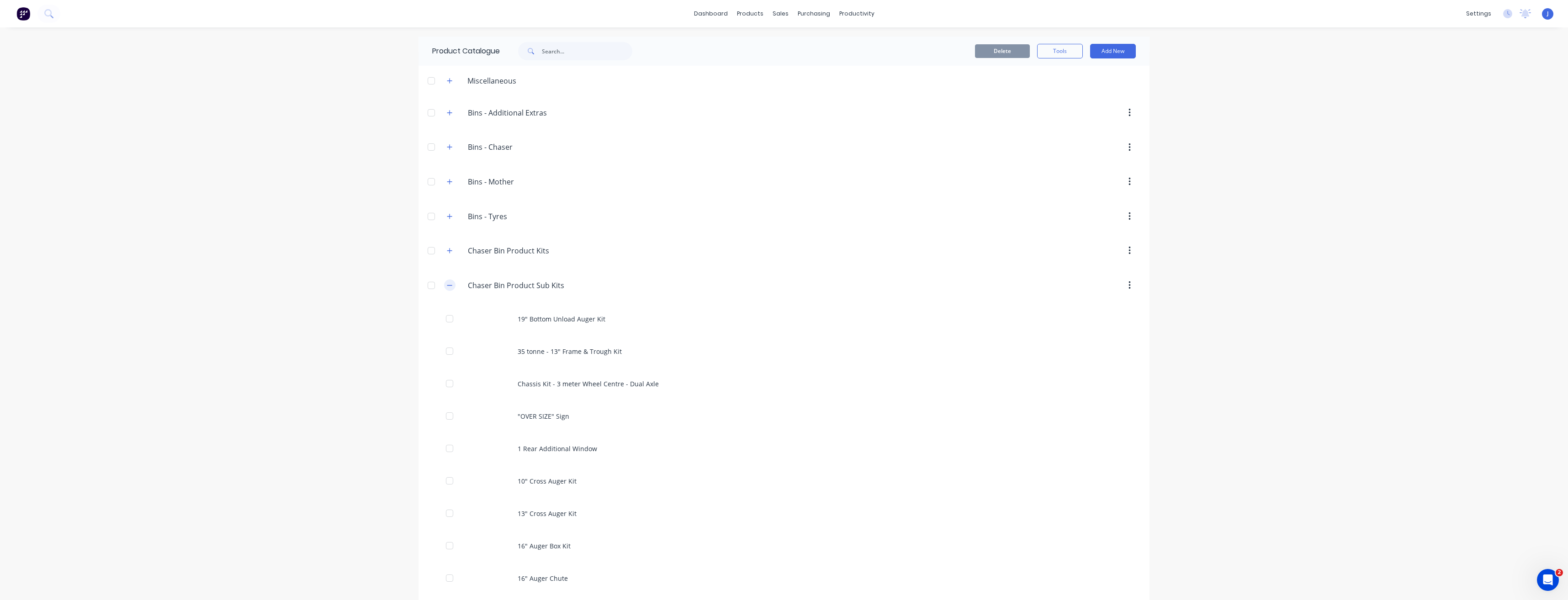
click at [449, 286] on icon "button" at bounding box center [450, 285] width 6 height 7
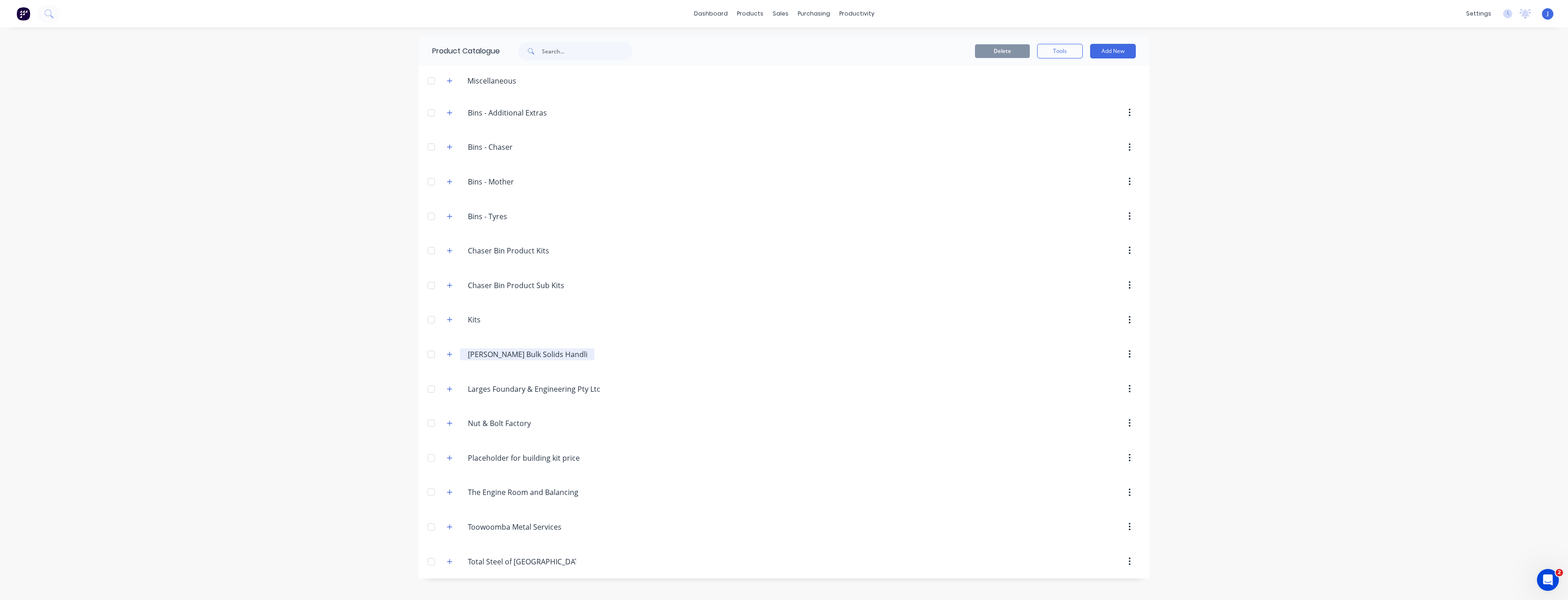
click at [501, 356] on input "Kotzur Bulk Solids Handling Pty Ltd" at bounding box center [528, 354] width 120 height 11
click at [448, 355] on icon "button" at bounding box center [450, 354] width 6 height 7
click at [448, 460] on icon "button" at bounding box center [450, 458] width 6 height 7
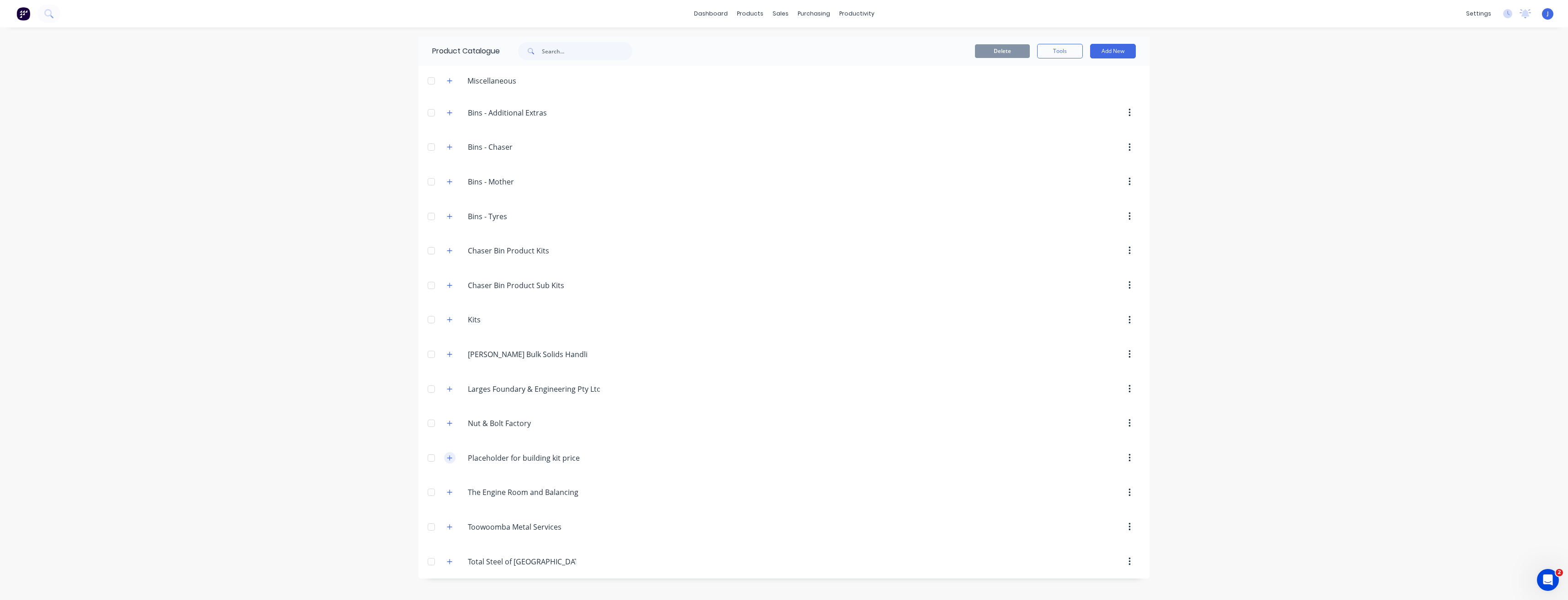
click at [448, 460] on icon "button" at bounding box center [450, 458] width 6 height 7
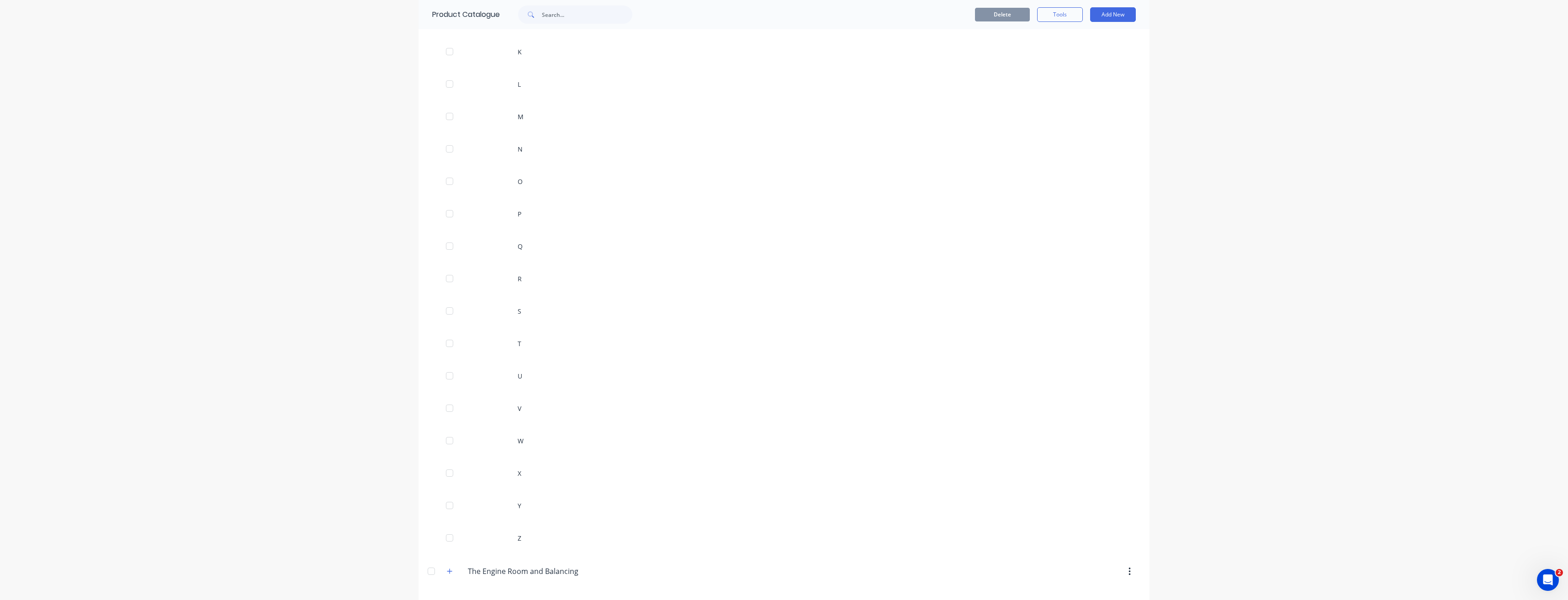
scroll to position [1414, 0]
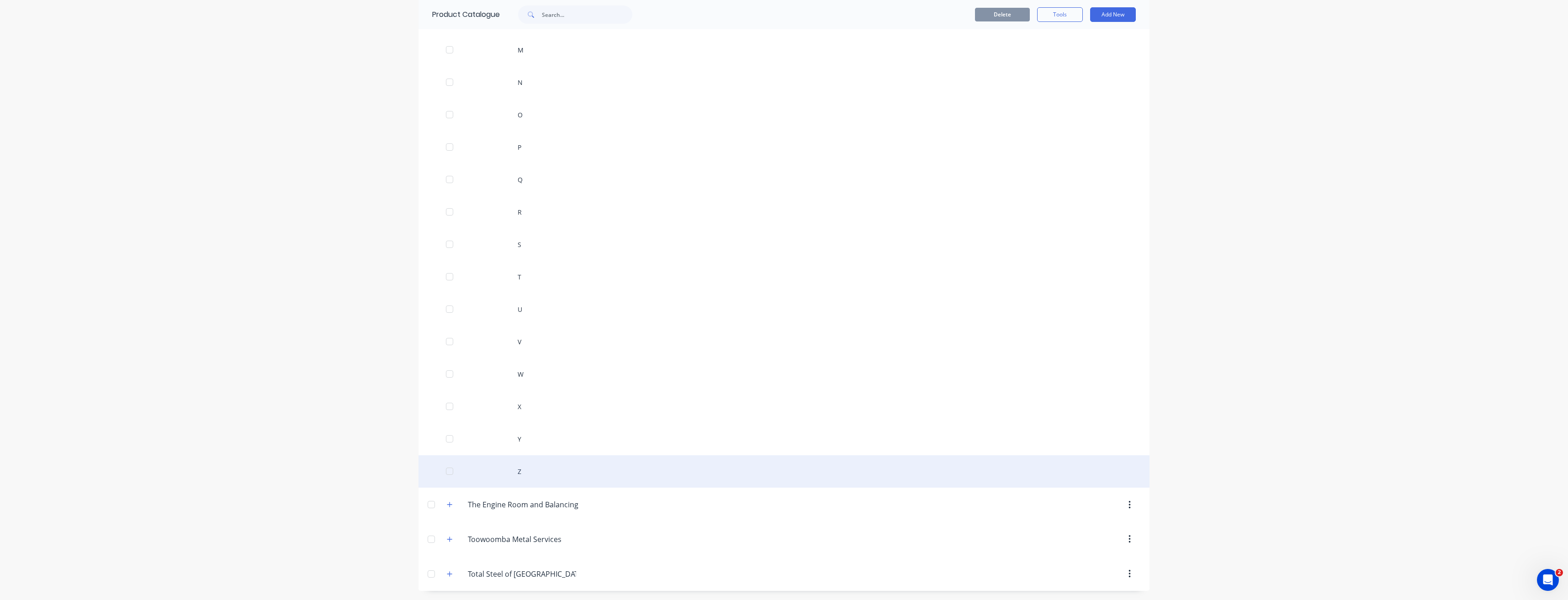
click at [446, 473] on div at bounding box center [449, 470] width 18 height 18
click at [520, 473] on div "Z" at bounding box center [783, 471] width 731 height 32
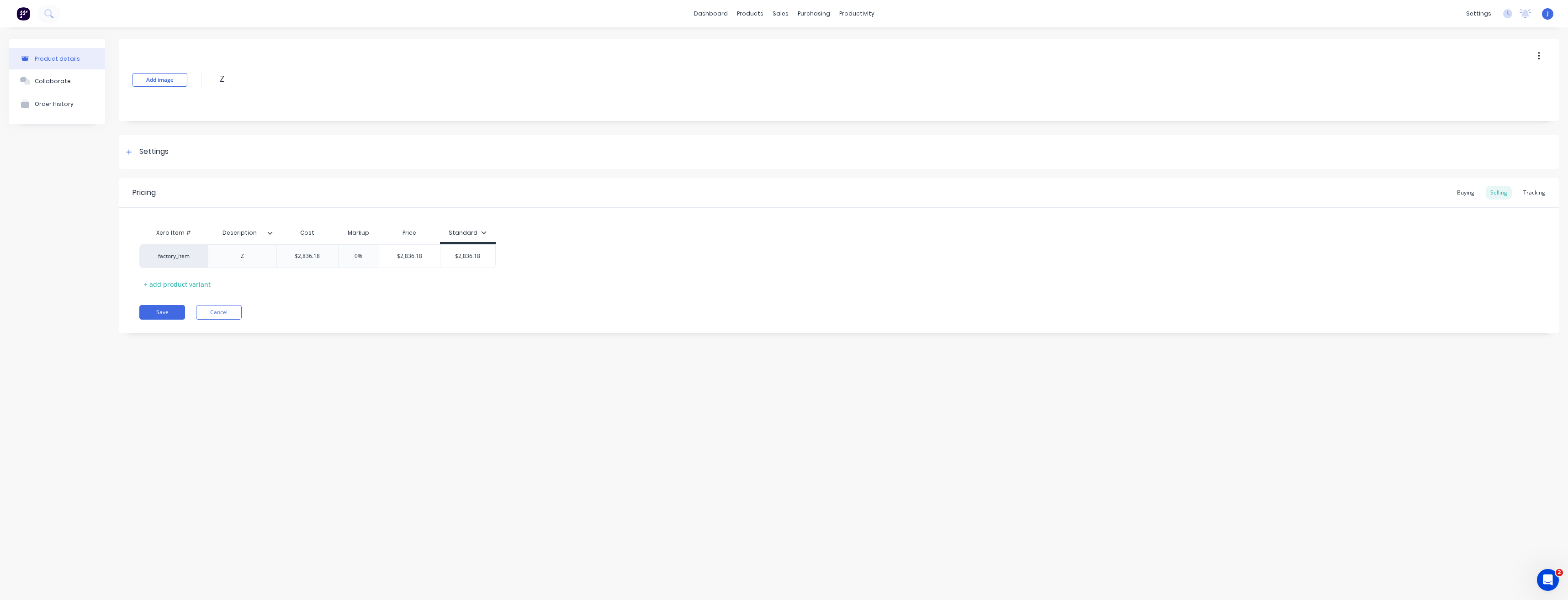
type textarea "x"
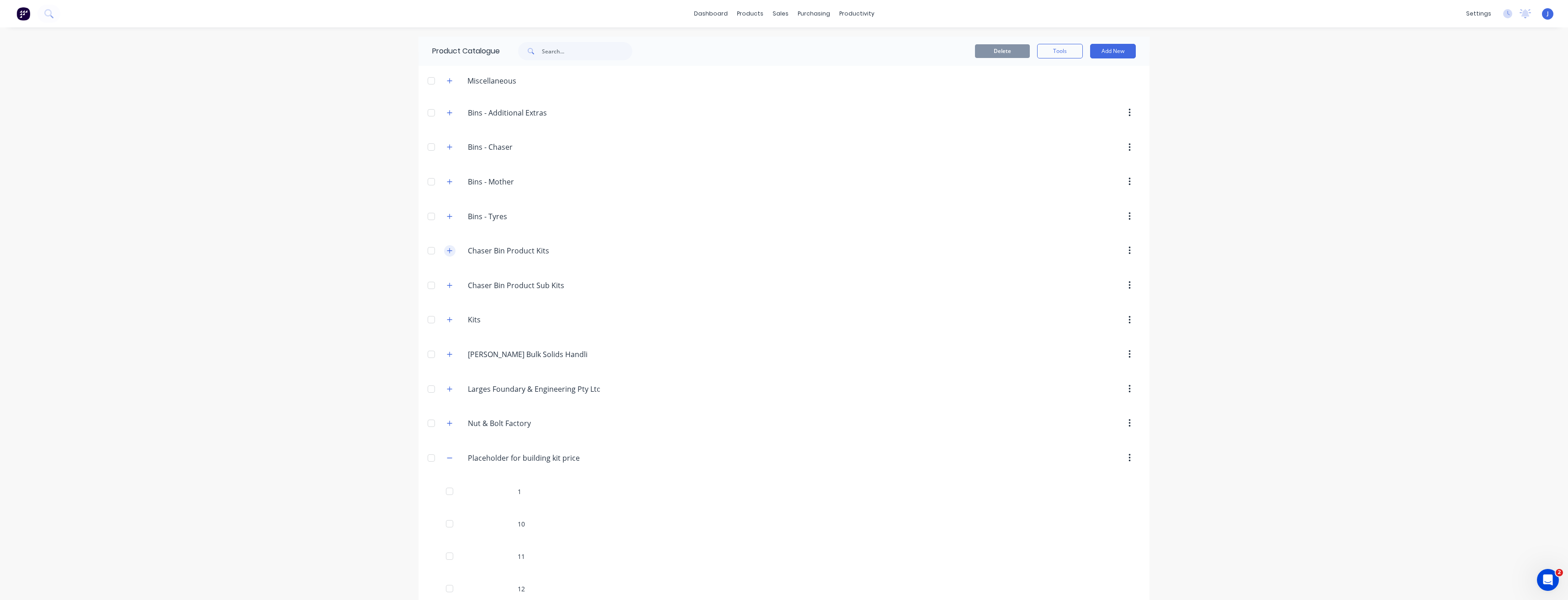
click at [448, 250] on icon "button" at bounding box center [450, 250] width 5 height 5
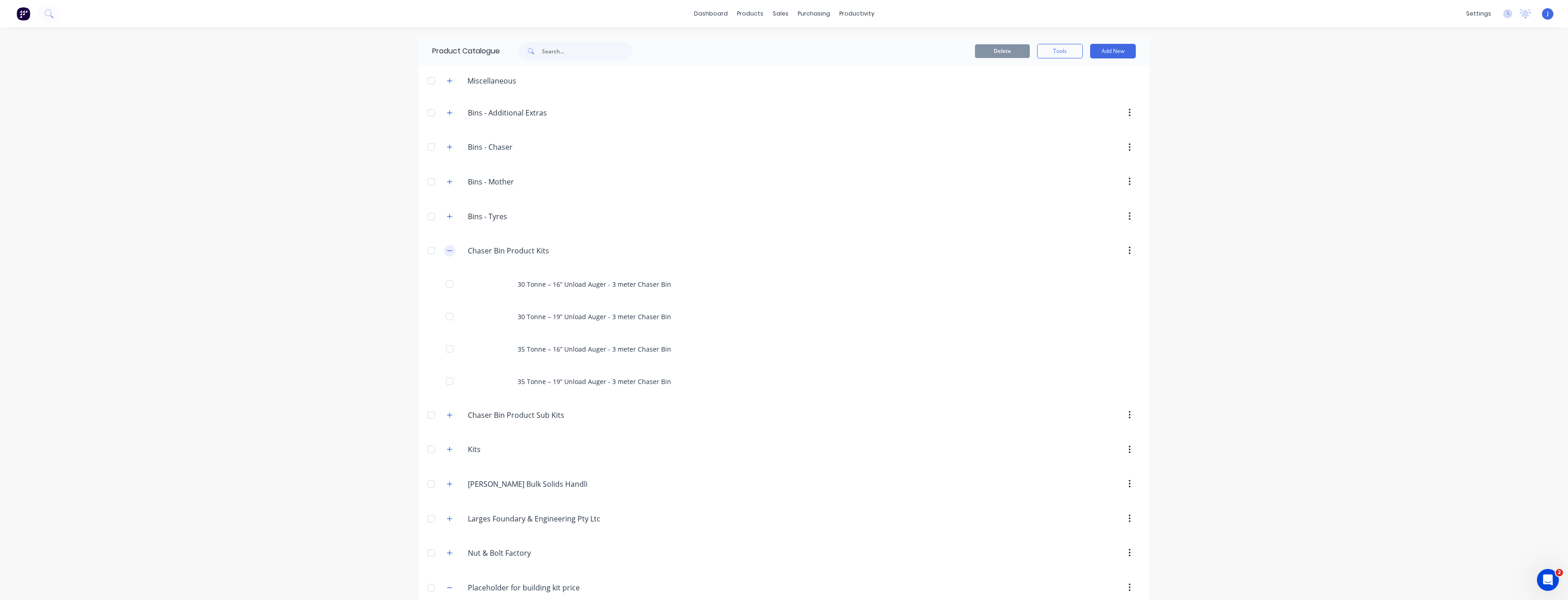
click at [448, 250] on icon "button" at bounding box center [450, 250] width 5 height 0
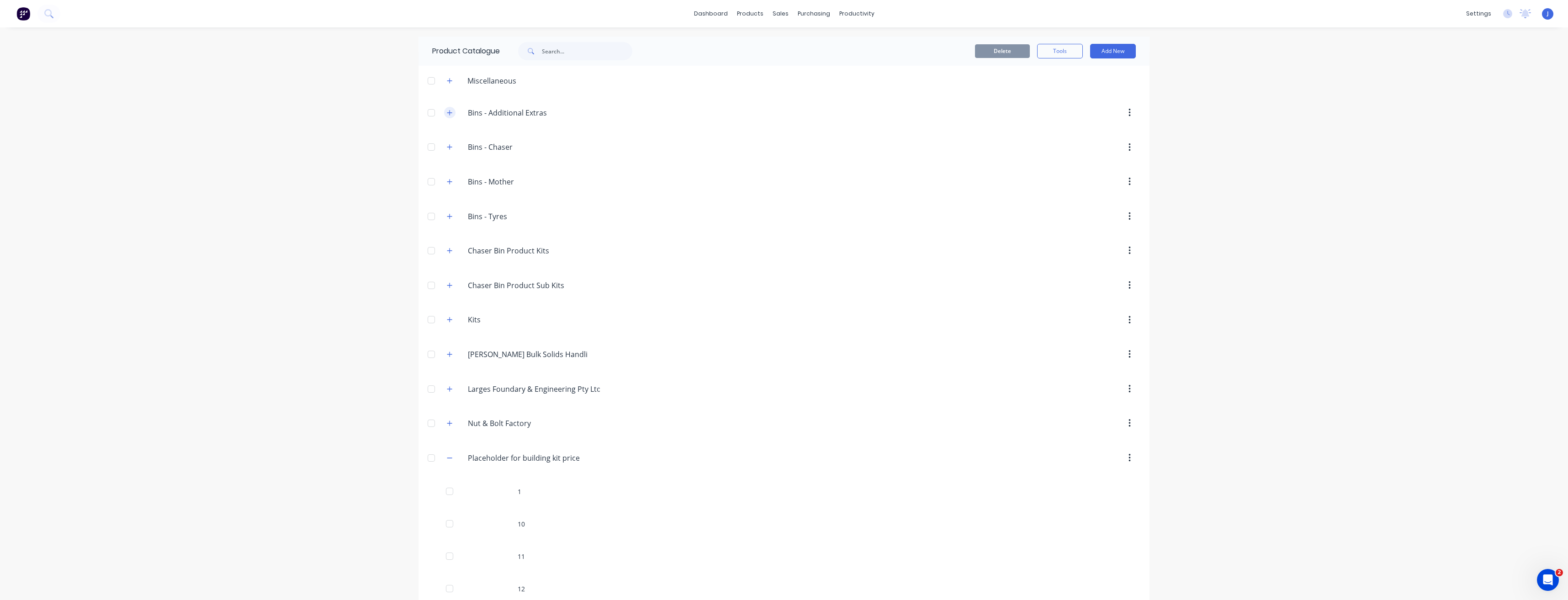
click at [449, 112] on icon "button" at bounding box center [450, 112] width 6 height 7
click at [429, 183] on div at bounding box center [431, 181] width 18 height 18
click at [427, 150] on div at bounding box center [431, 147] width 18 height 18
click at [428, 112] on div at bounding box center [431, 112] width 18 height 18
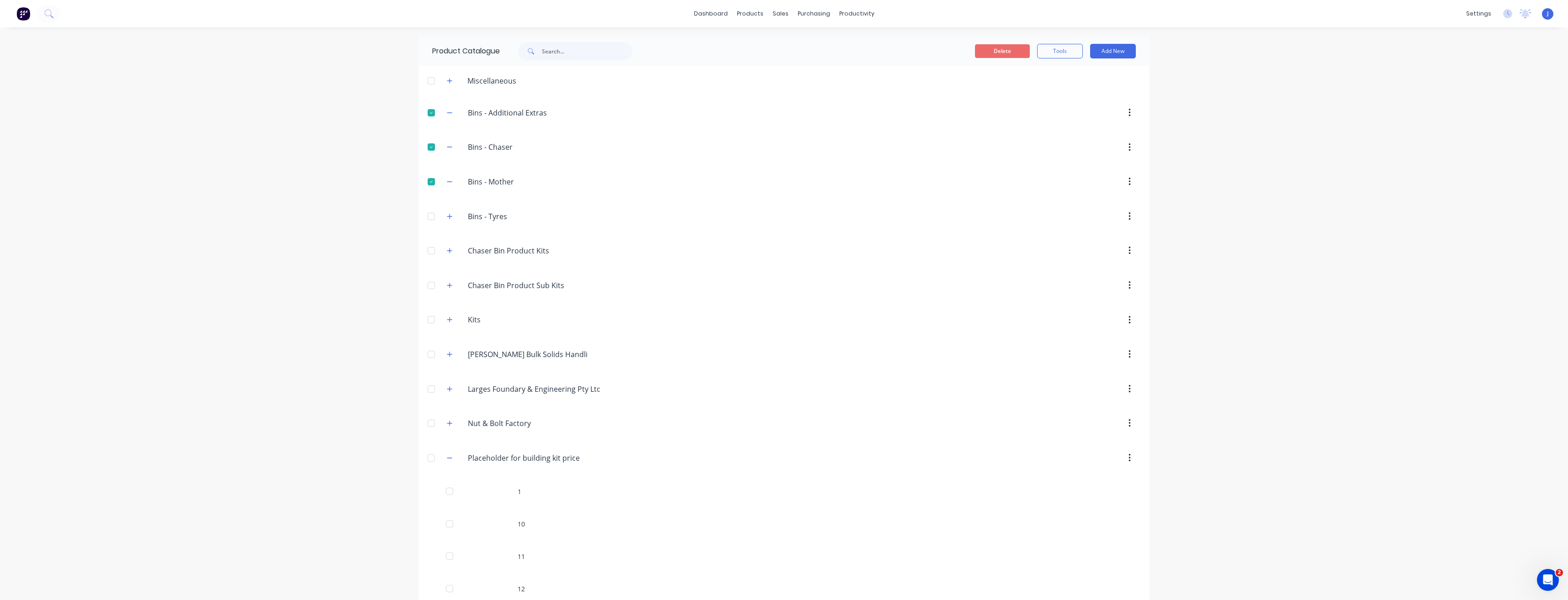
click at [981, 53] on button "Delete" at bounding box center [1002, 51] width 55 height 13
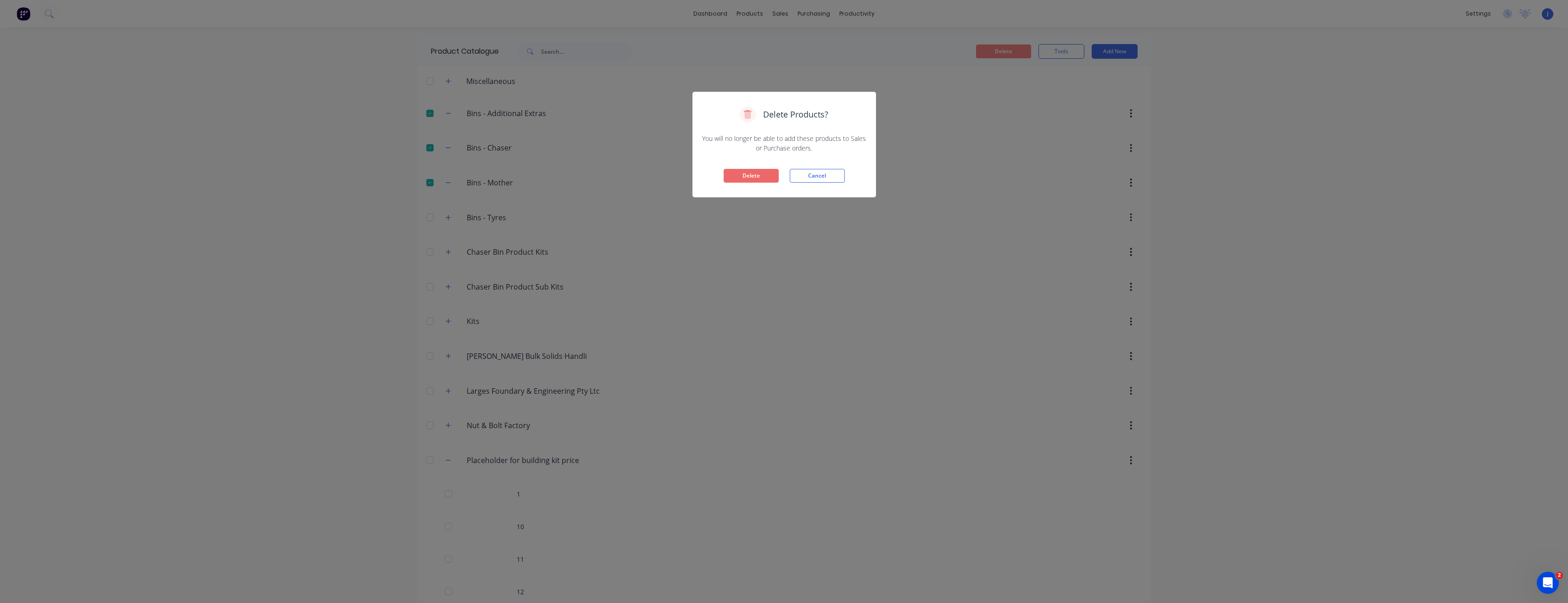
click at [769, 174] on button "Delete" at bounding box center [751, 175] width 55 height 13
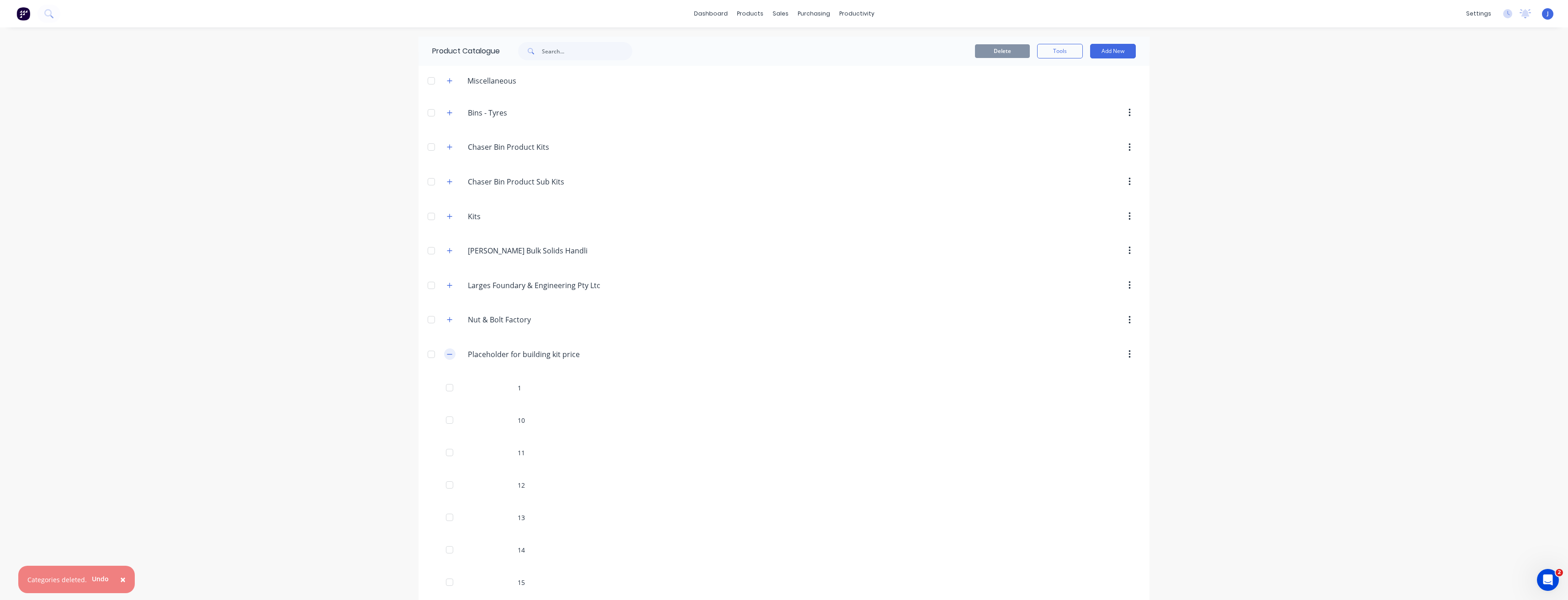
click at [448, 355] on icon "button" at bounding box center [450, 354] width 6 height 7
click at [468, 116] on input "Bins - Tyres" at bounding box center [522, 113] width 109 height 11
click at [508, 112] on input "Chaser Bins - Tyres" at bounding box center [522, 113] width 109 height 11
type input "Chaser Bin - Tyres"
click at [618, 140] on div at bounding box center [861, 147] width 557 height 16
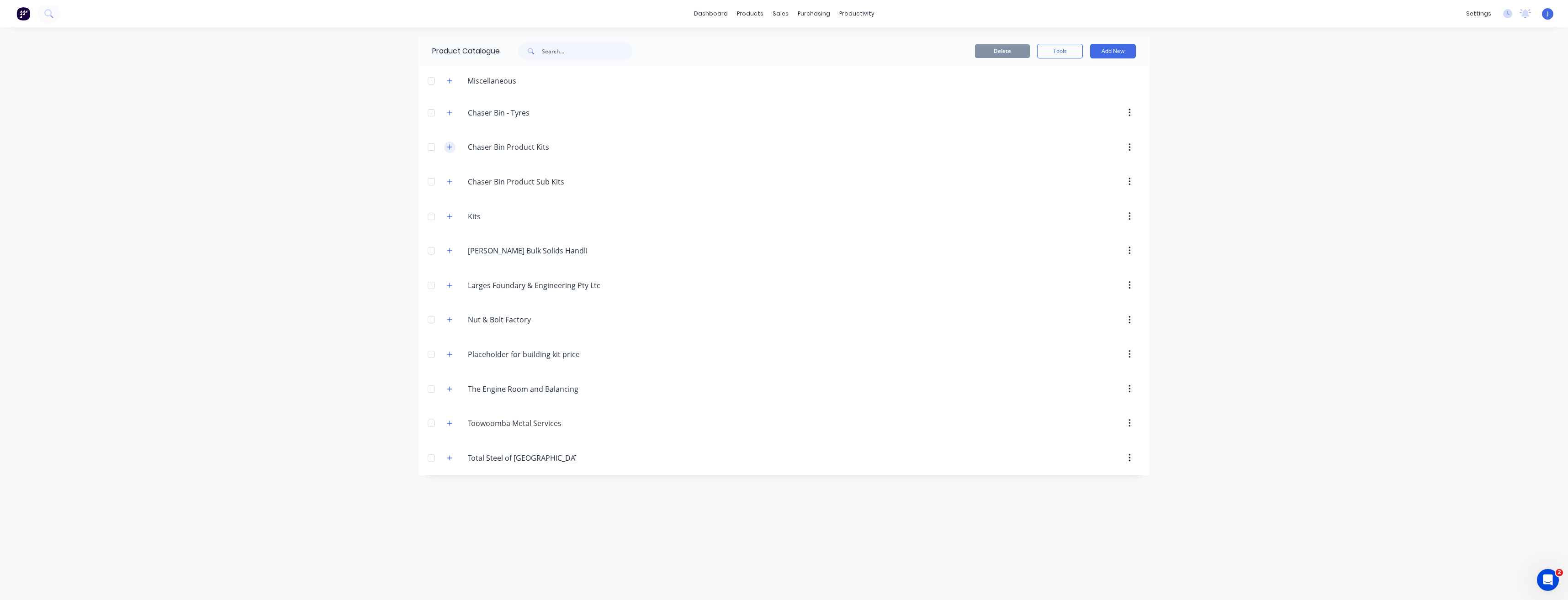
click at [447, 148] on button "button" at bounding box center [450, 148] width 11 height 11
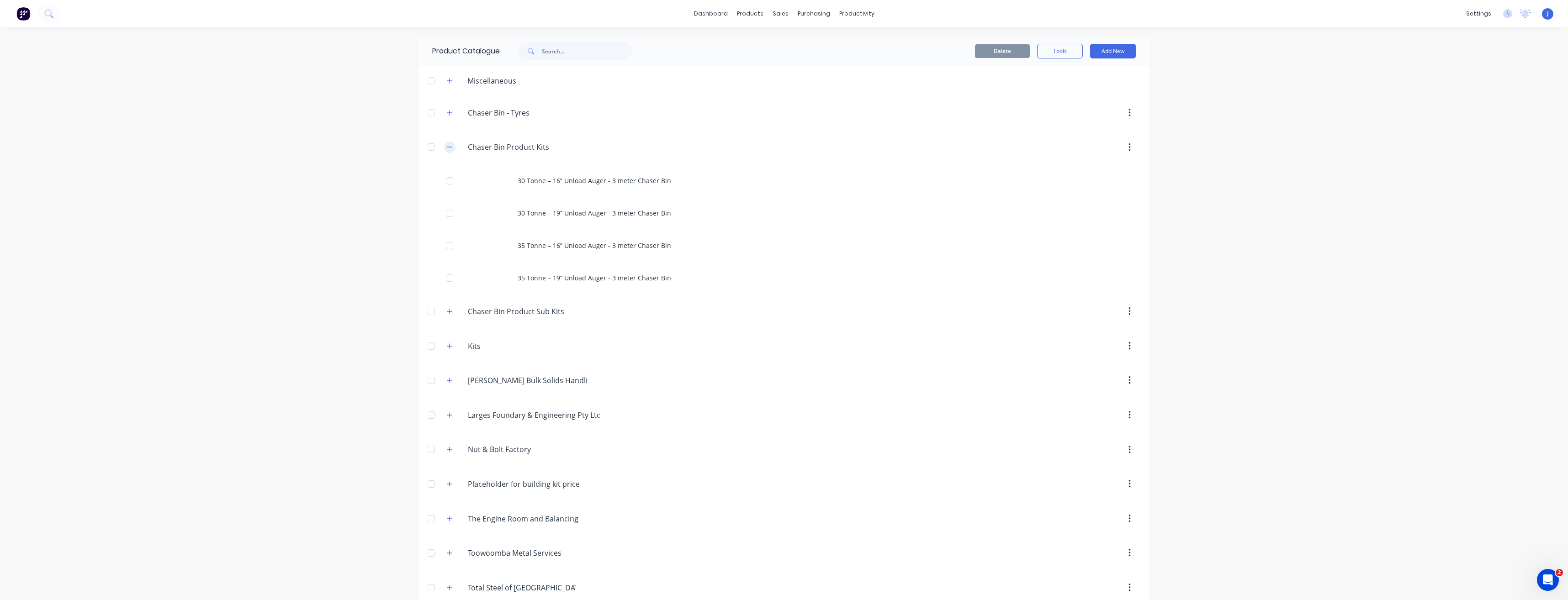
click at [448, 148] on icon "button" at bounding box center [450, 147] width 5 height 0
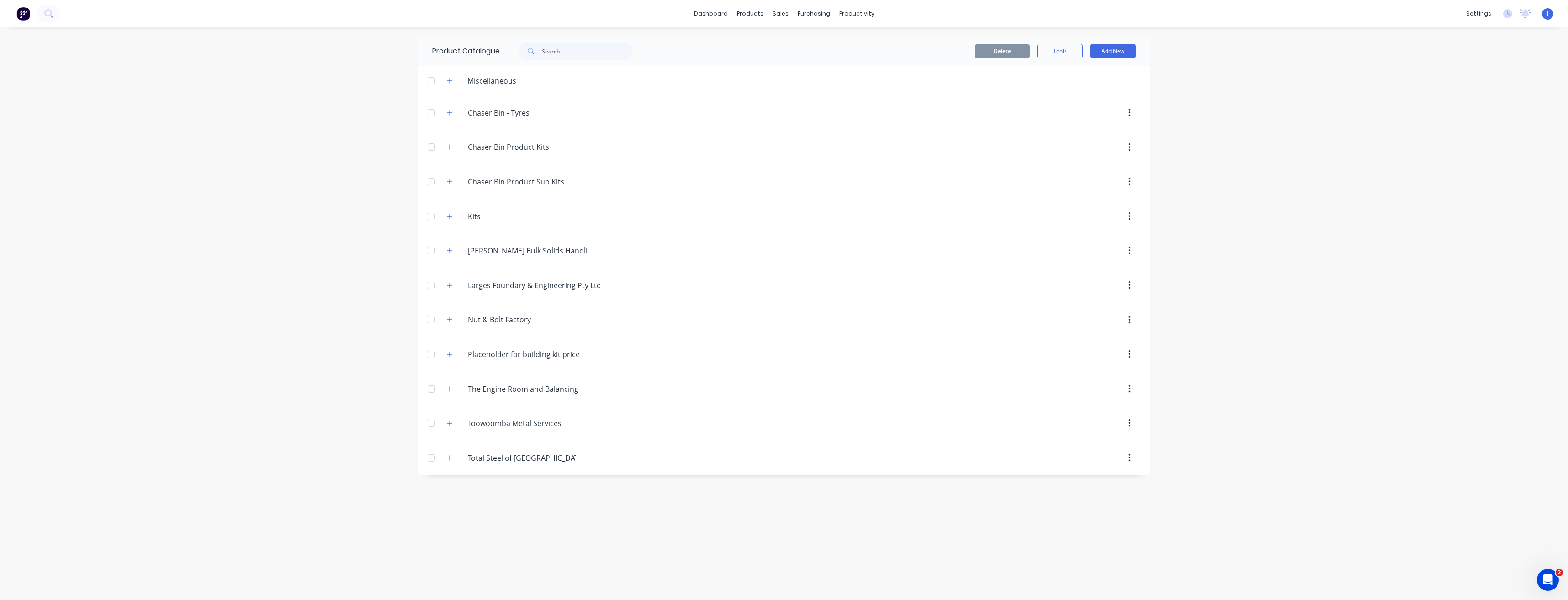
click at [459, 184] on div "Chaser.Bin.Product.Sub.Kits Chaser Bin Product Sub Kits" at bounding box center [511, 181] width 144 height 16
click at [450, 184] on icon "button" at bounding box center [450, 181] width 5 height 5
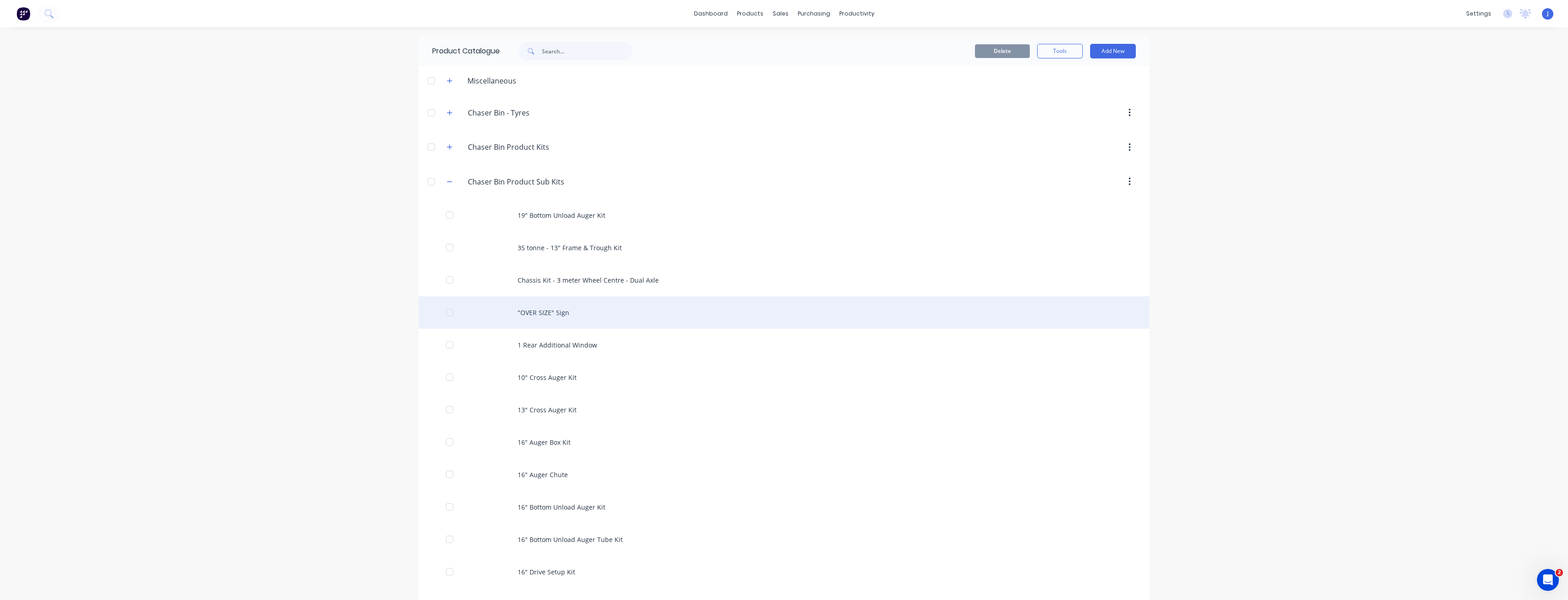
drag, startPoint x: 576, startPoint y: 282, endPoint x: 547, endPoint y: 310, distance: 40.3
click at [547, 310] on div ""OVER SIZE" Sign" at bounding box center [783, 312] width 731 height 32
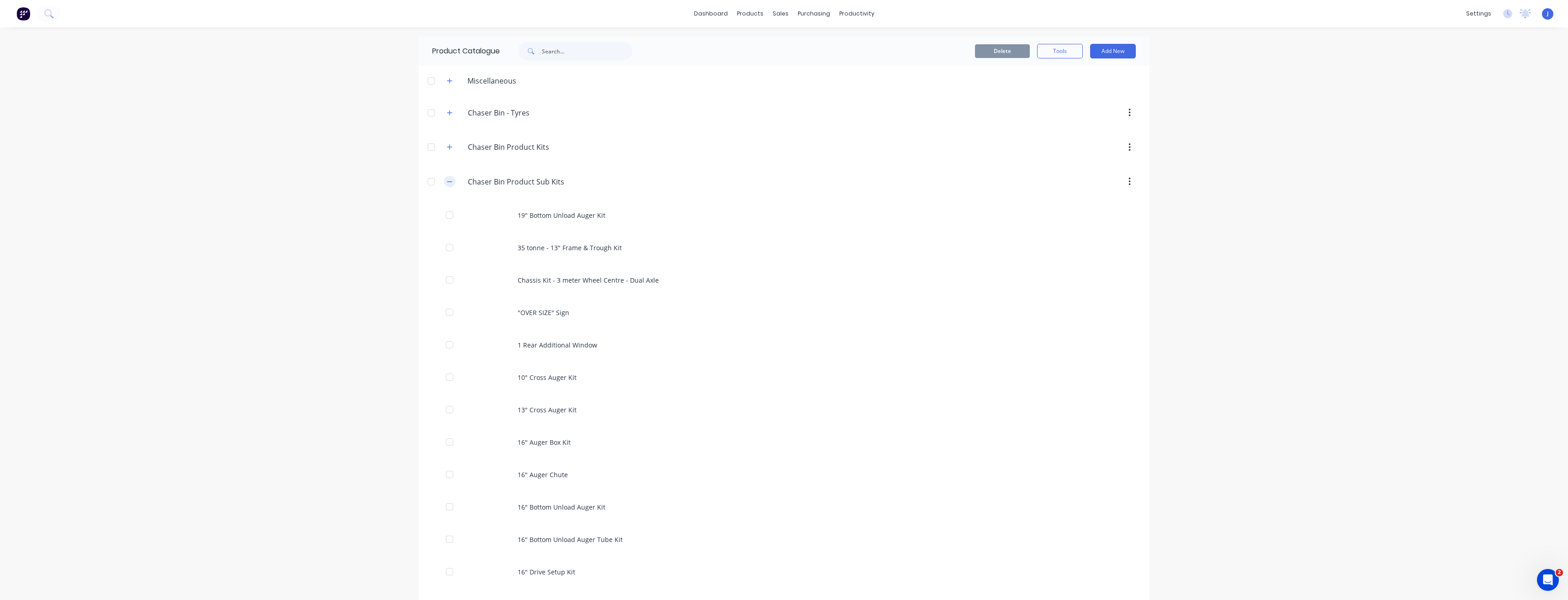
click at [449, 180] on icon "button" at bounding box center [450, 182] width 6 height 7
